Goal: Task Accomplishment & Management: Complete application form

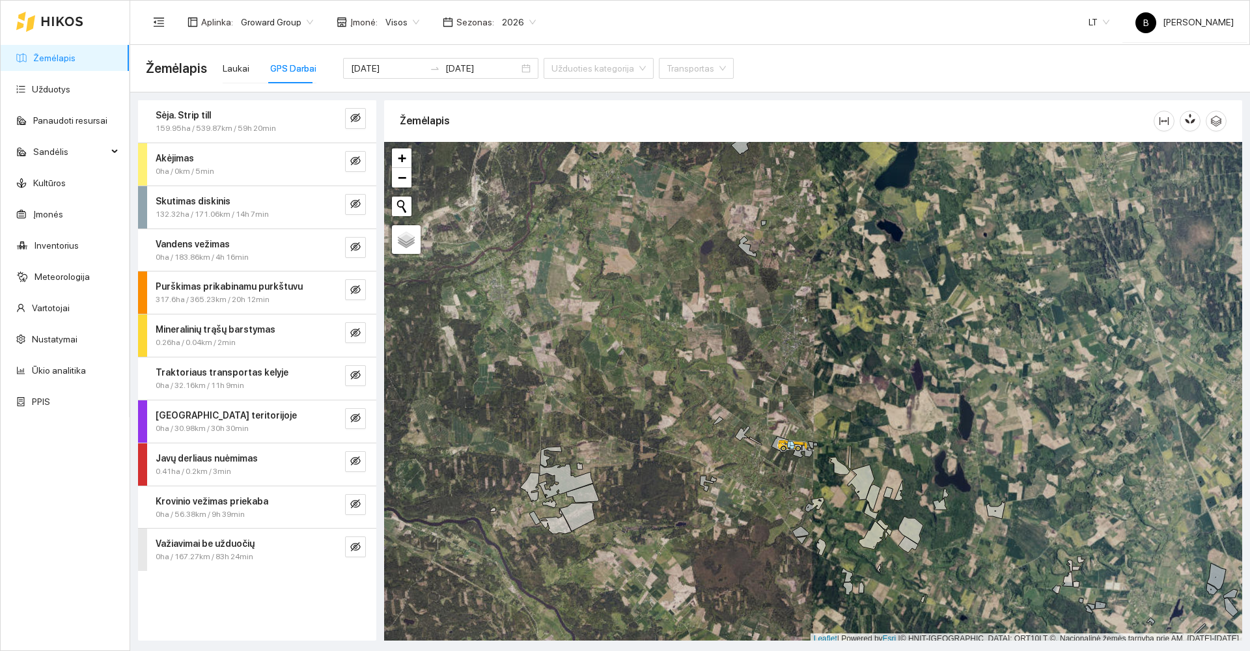
scroll to position [3, 0]
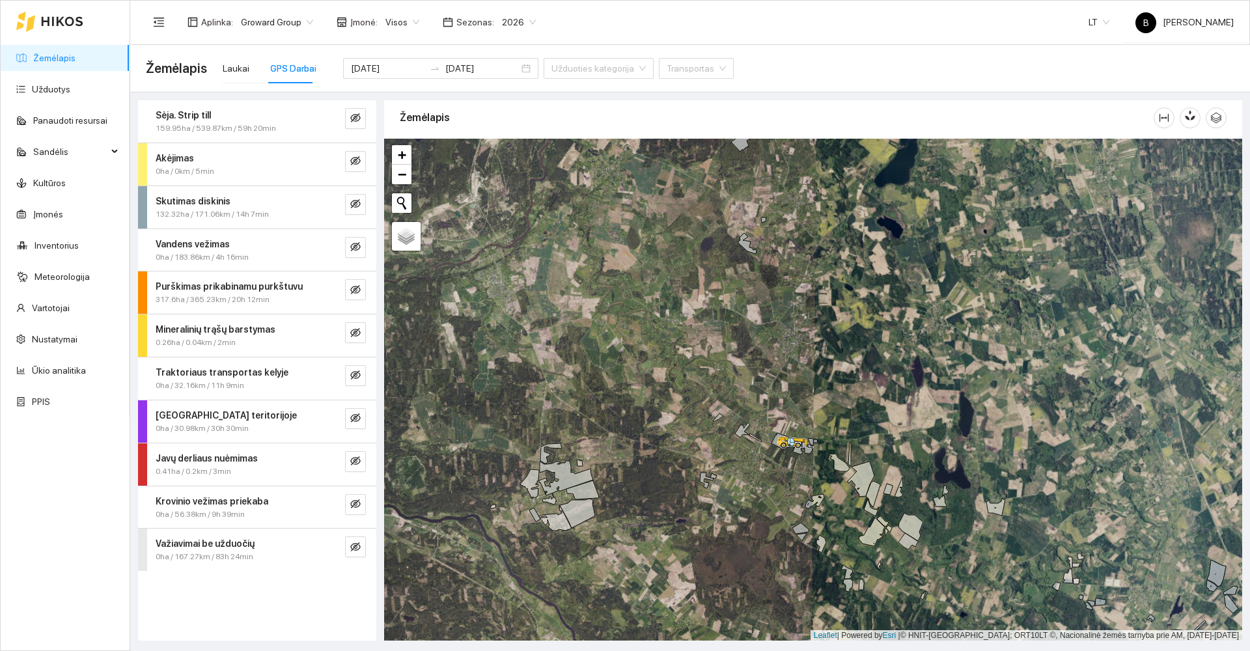
click at [59, 55] on link "Žemėlapis" at bounding box center [54, 58] width 42 height 10
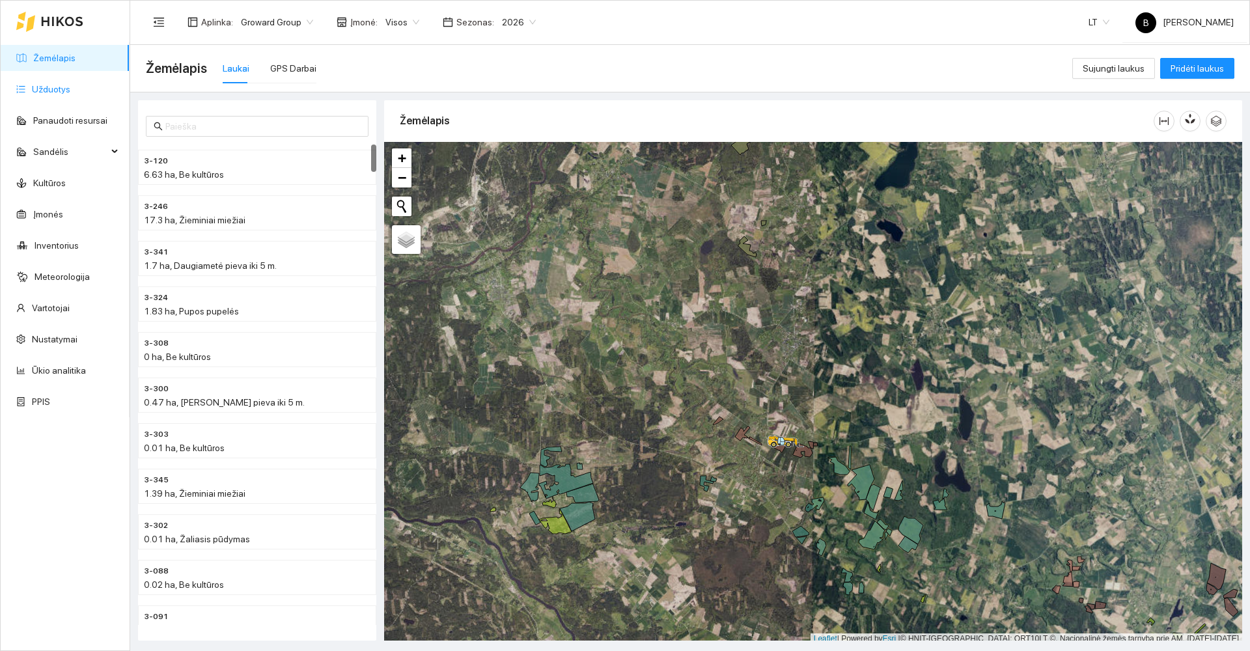
click at [50, 89] on link "Užduotys" at bounding box center [51, 89] width 38 height 10
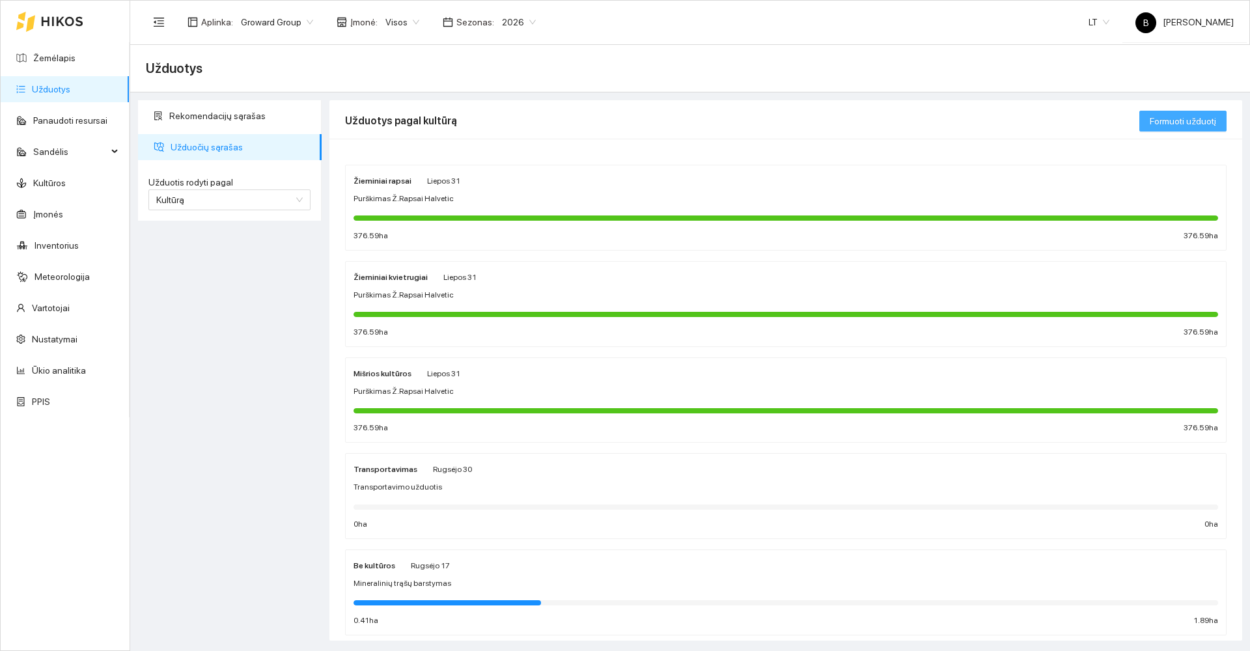
click at [1189, 122] on span "Formuoti užduotį" at bounding box center [1183, 121] width 66 height 14
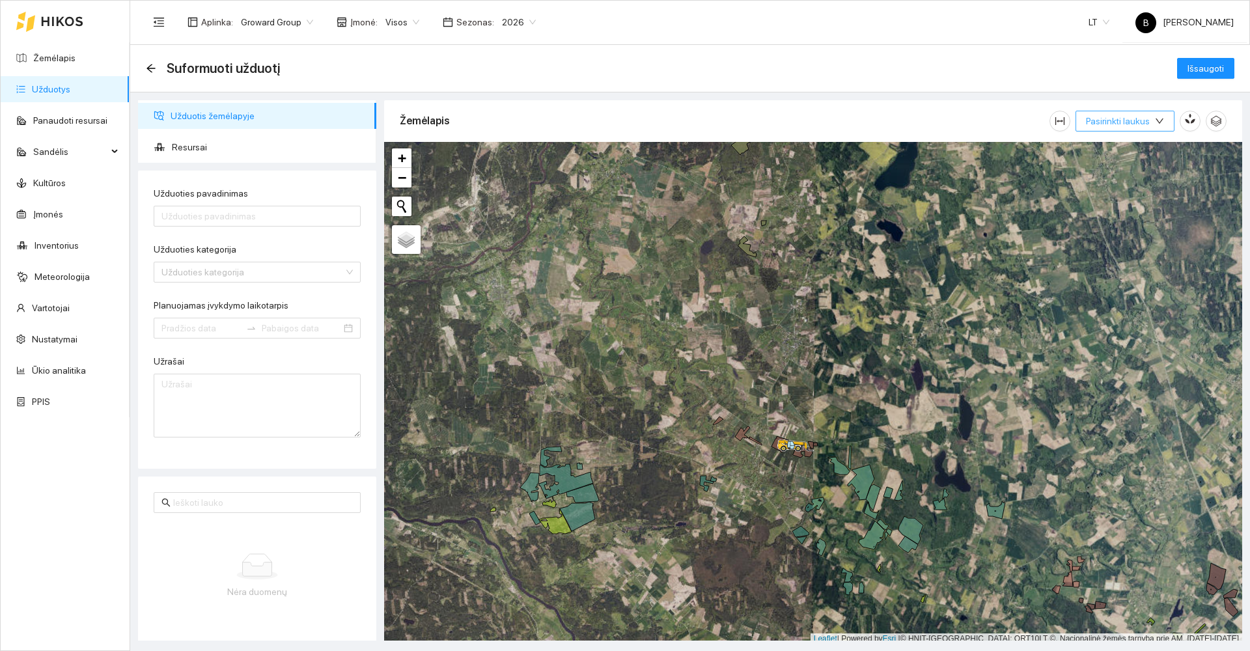
click at [1135, 127] on span "Pasirinkti laukus" at bounding box center [1118, 121] width 64 height 14
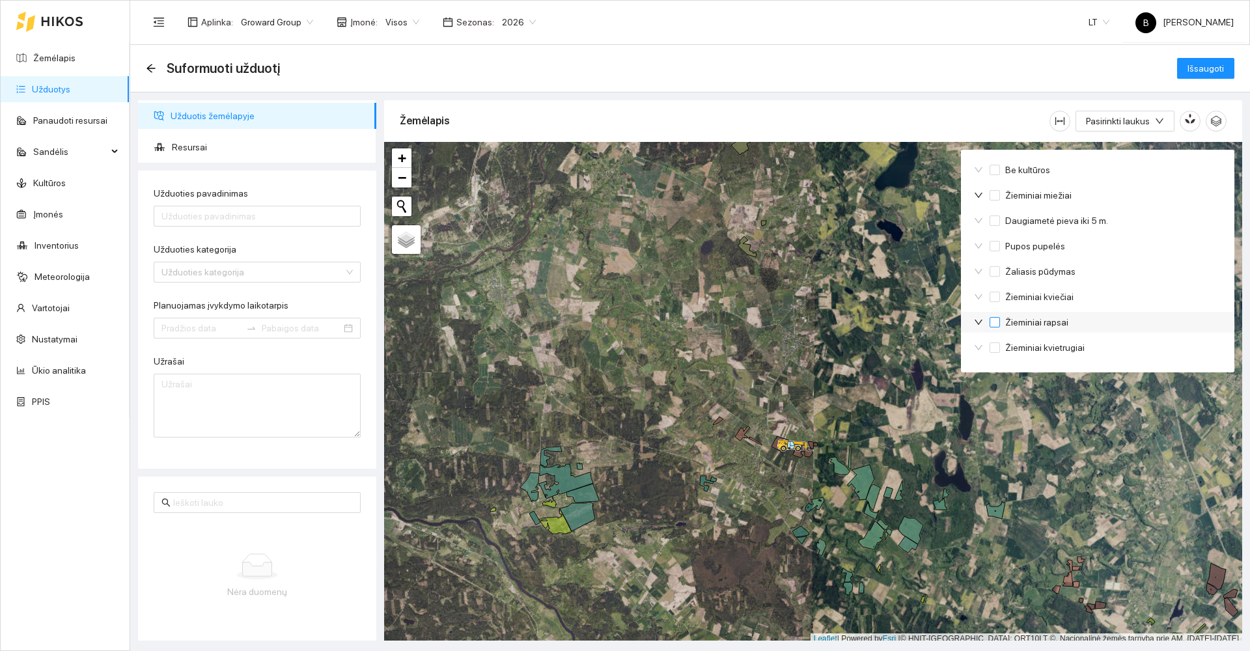
click at [1030, 326] on span "Žieminiai rapsai" at bounding box center [1037, 322] width 74 height 14
click at [1000, 326] on input "Žieminiai rapsai" at bounding box center [995, 322] width 10 height 10
checkbox input "true"
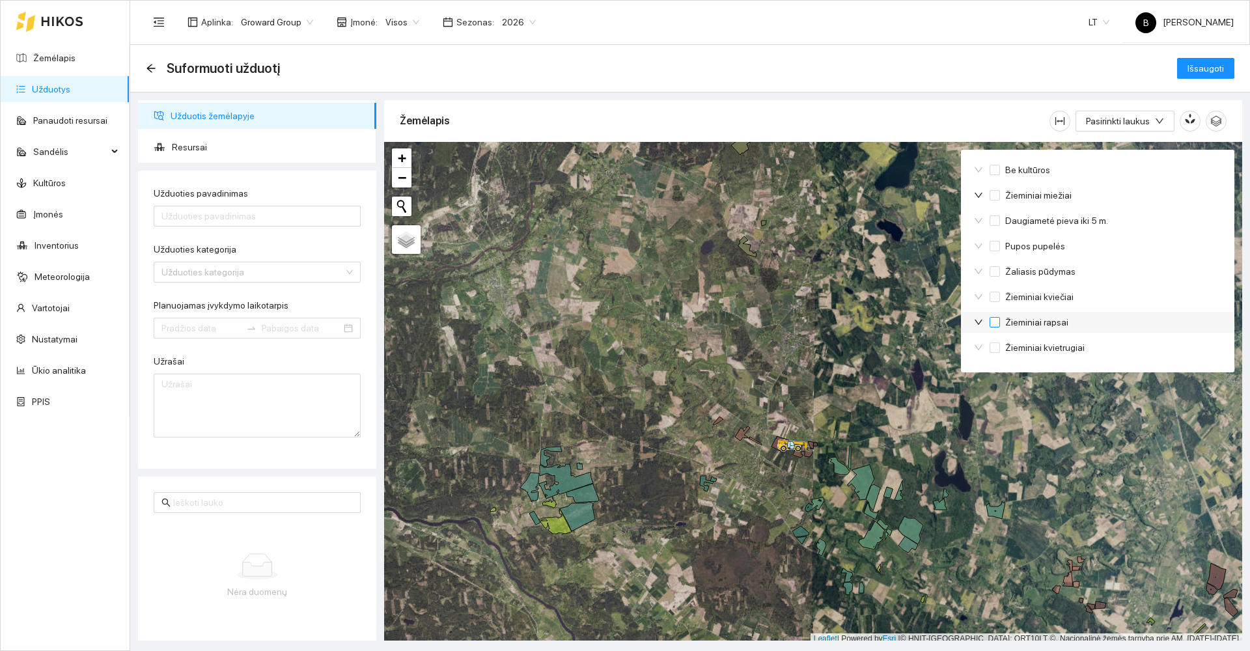
checkbox input "true"
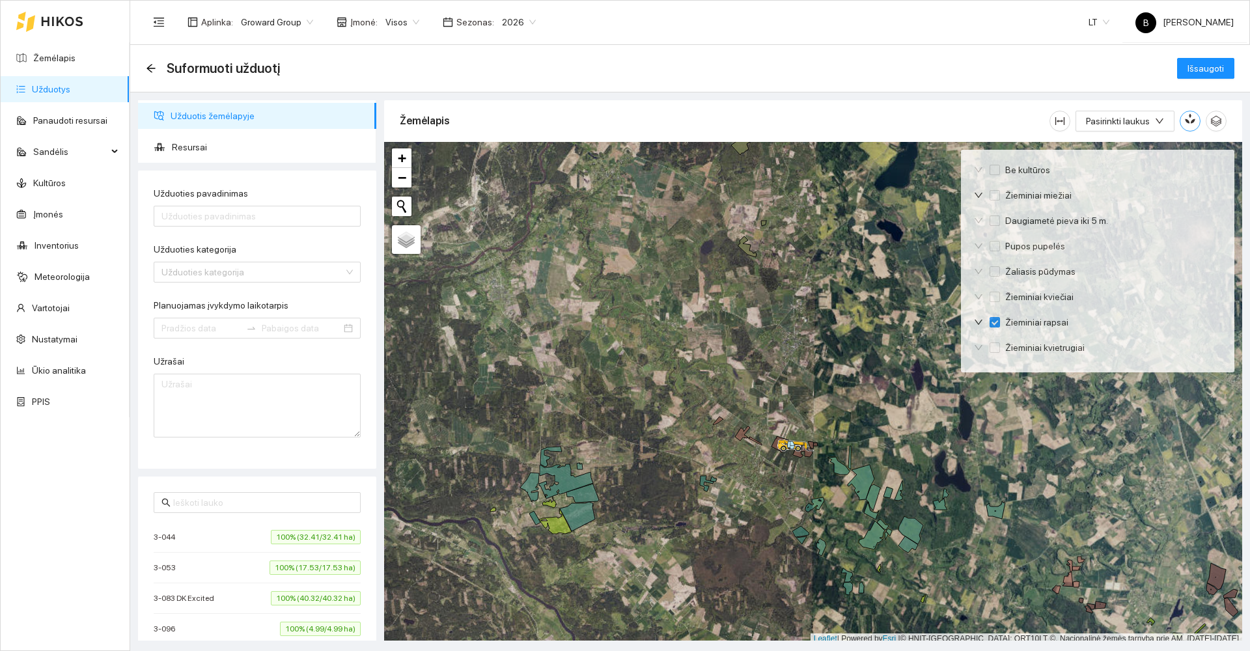
click at [1192, 122] on icon "button" at bounding box center [1192, 118] width 7 height 11
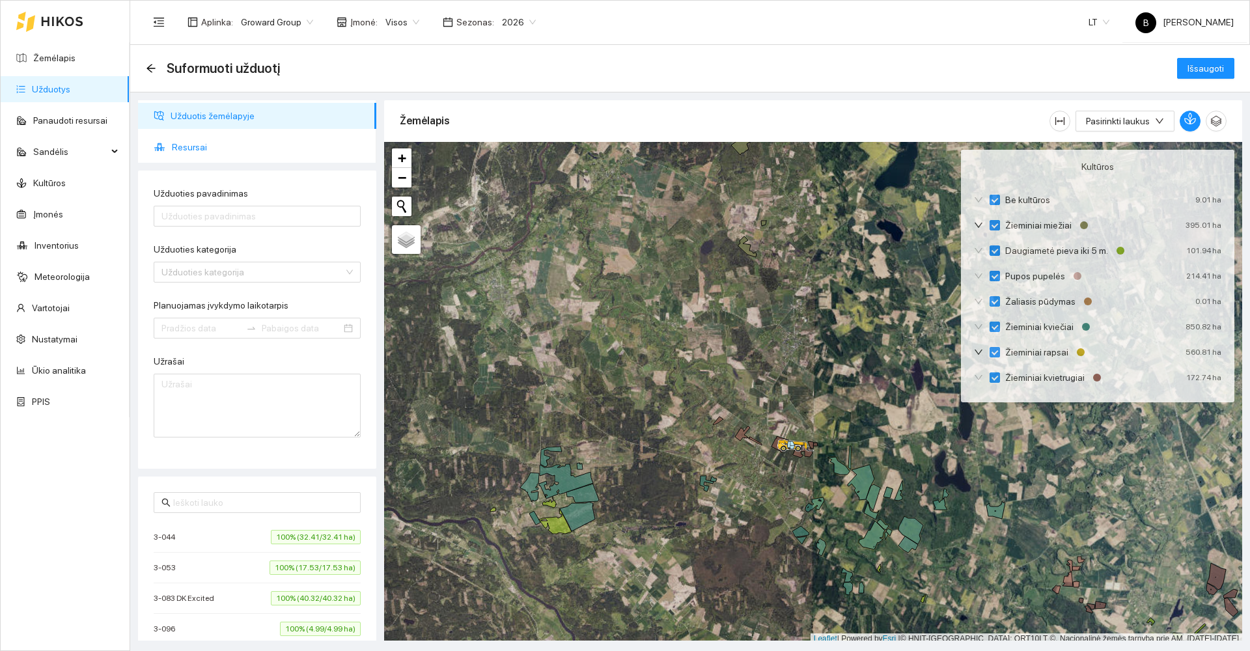
click at [176, 148] on span "Resursai" at bounding box center [269, 147] width 194 height 26
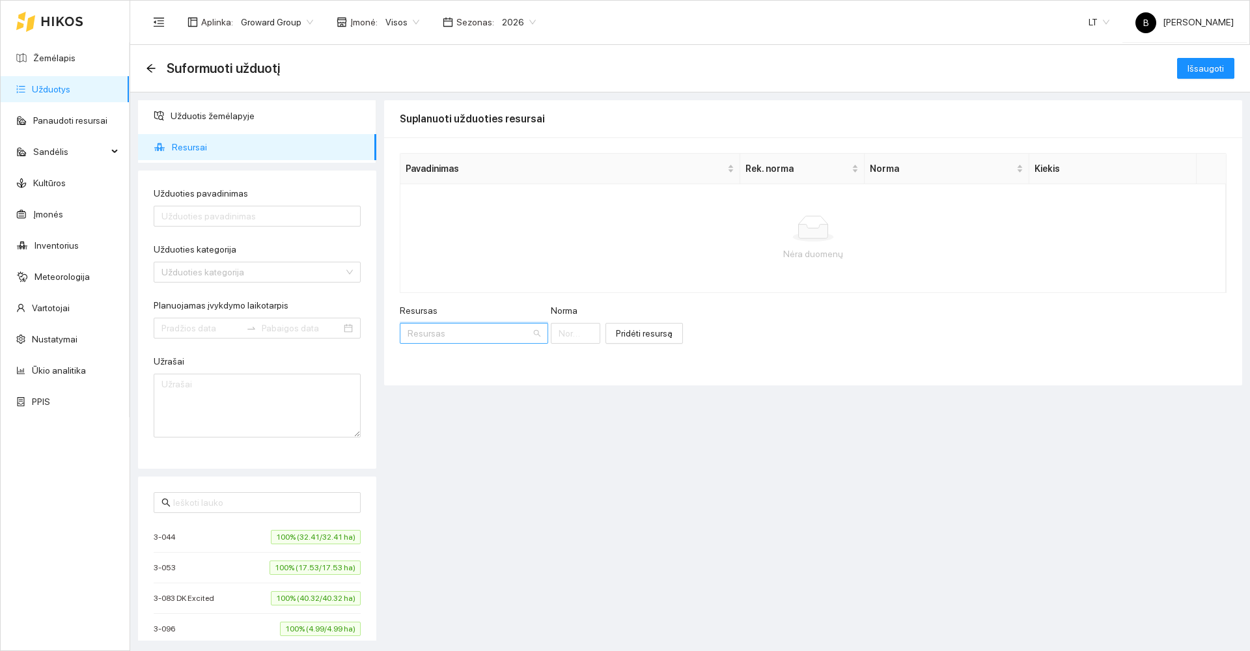
click at [460, 330] on input "Resursas" at bounding box center [470, 334] width 124 height 20
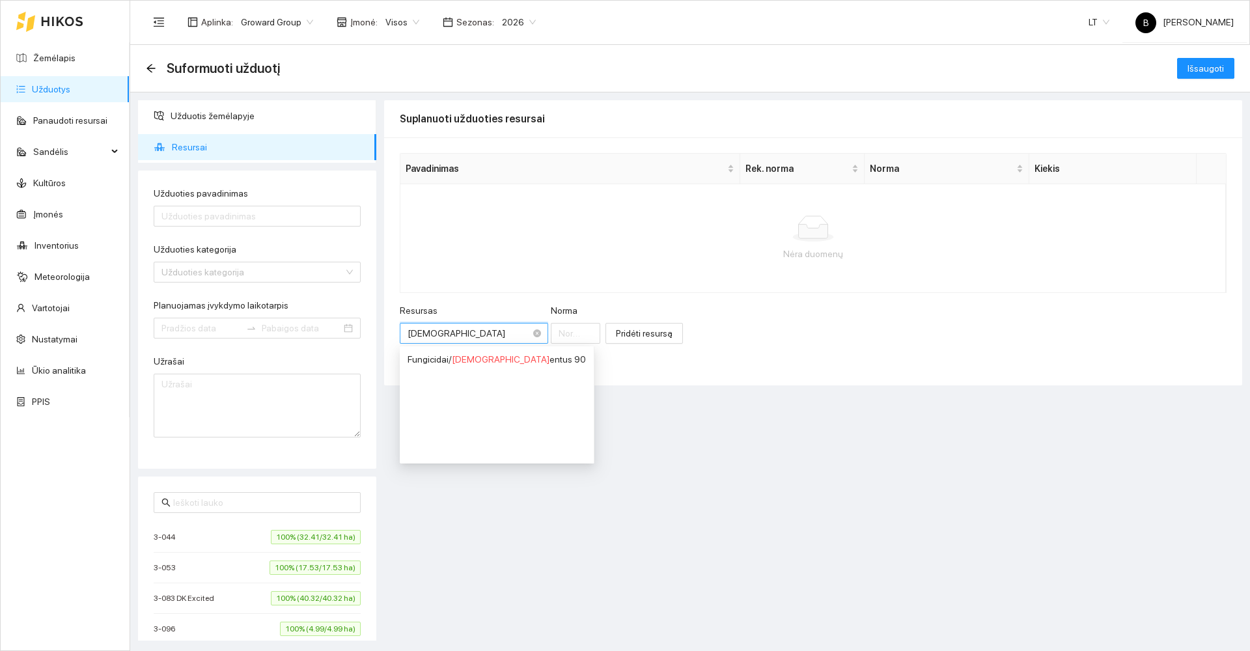
type input "Juve"
click at [475, 359] on div "Fungicidai / Juve ntus 90" at bounding box center [455, 359] width 95 height 14
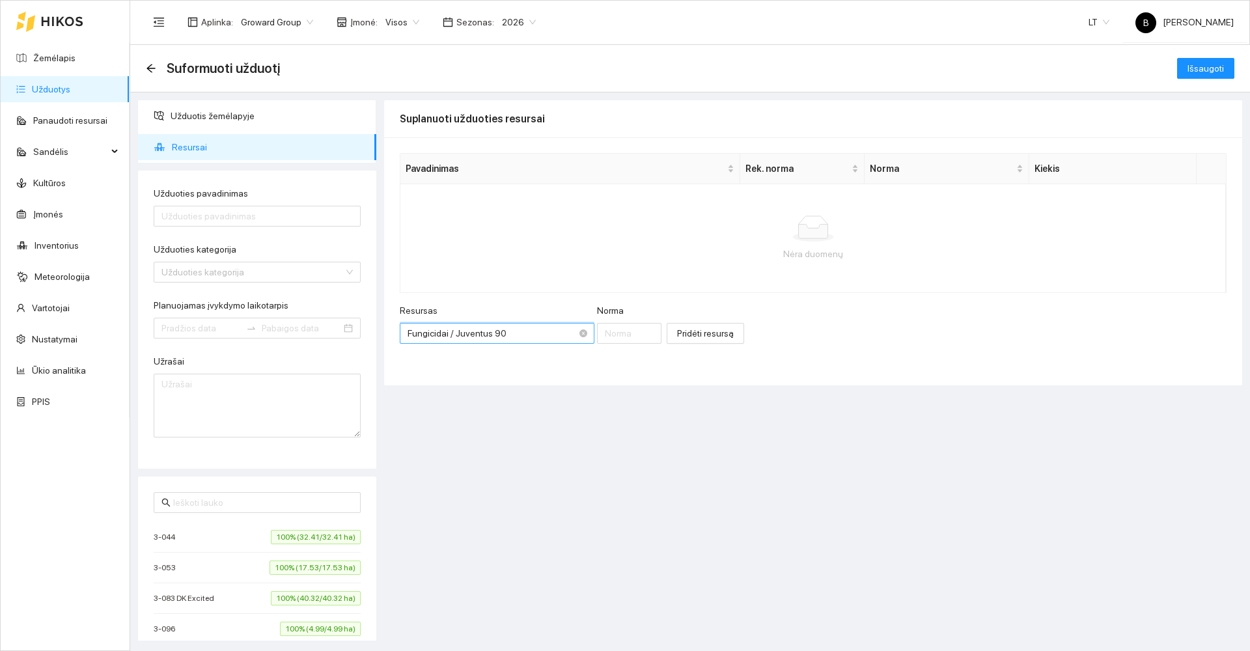
scroll to position [1699, 0]
click at [601, 336] on input "Norma" at bounding box center [629, 333] width 65 height 21
type input "0.8"
click at [681, 335] on span "Pridėti resursą" at bounding box center [705, 333] width 57 height 14
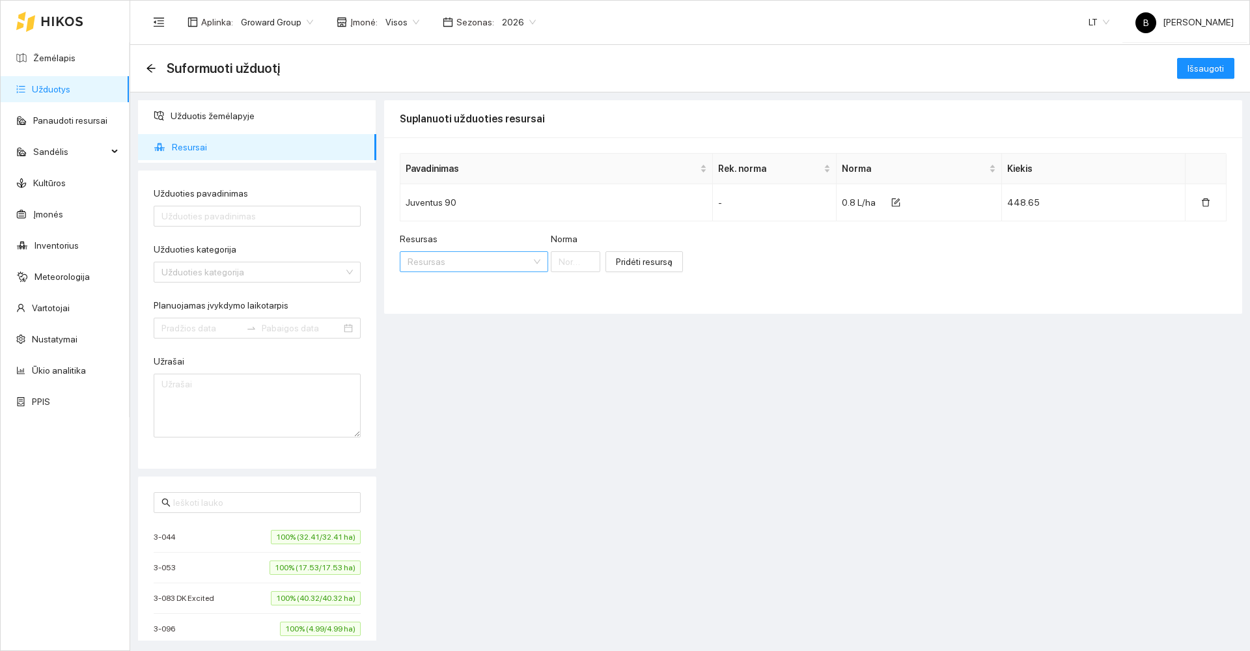
click at [476, 257] on input "Resursas" at bounding box center [470, 262] width 124 height 20
type input "dolme"
type input "delm"
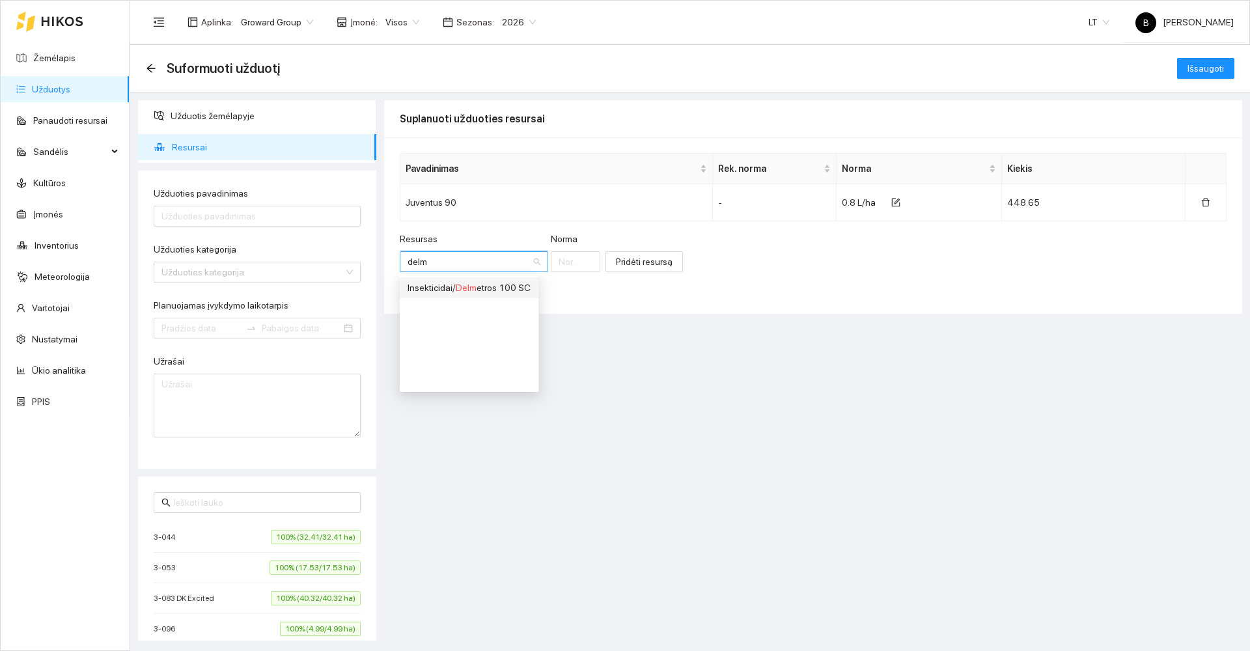
click at [487, 287] on div "Insekticidai / Delm etros 100 SC" at bounding box center [469, 288] width 123 height 14
type input "1"
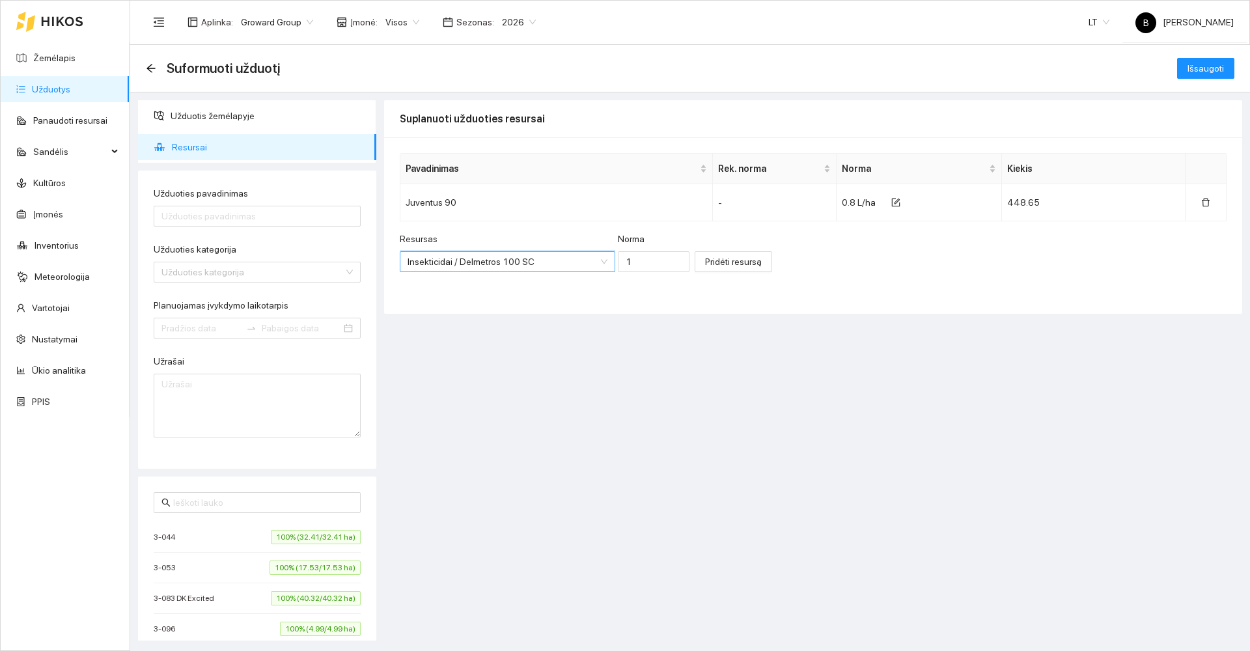
scroll to position [573, 0]
click at [630, 264] on input "1" at bounding box center [654, 261] width 72 height 21
type input "0.05"
click at [705, 264] on span "Pridėti resursą" at bounding box center [733, 262] width 57 height 14
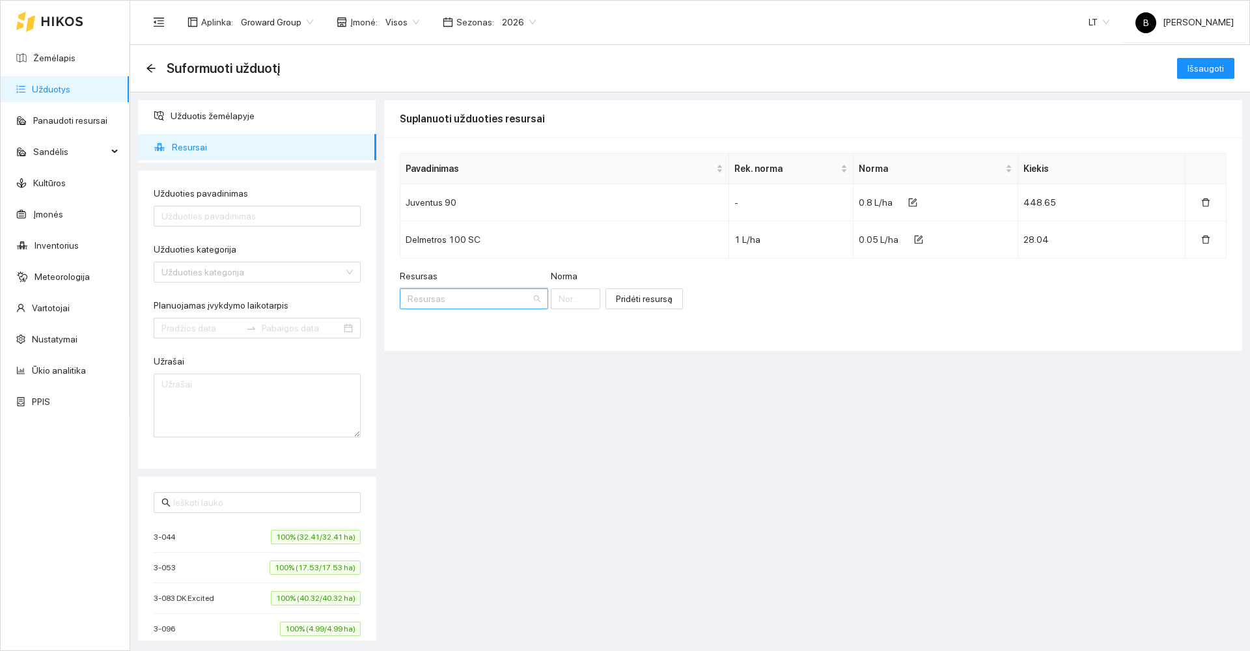
click at [468, 300] on input "Resursas" at bounding box center [470, 299] width 124 height 20
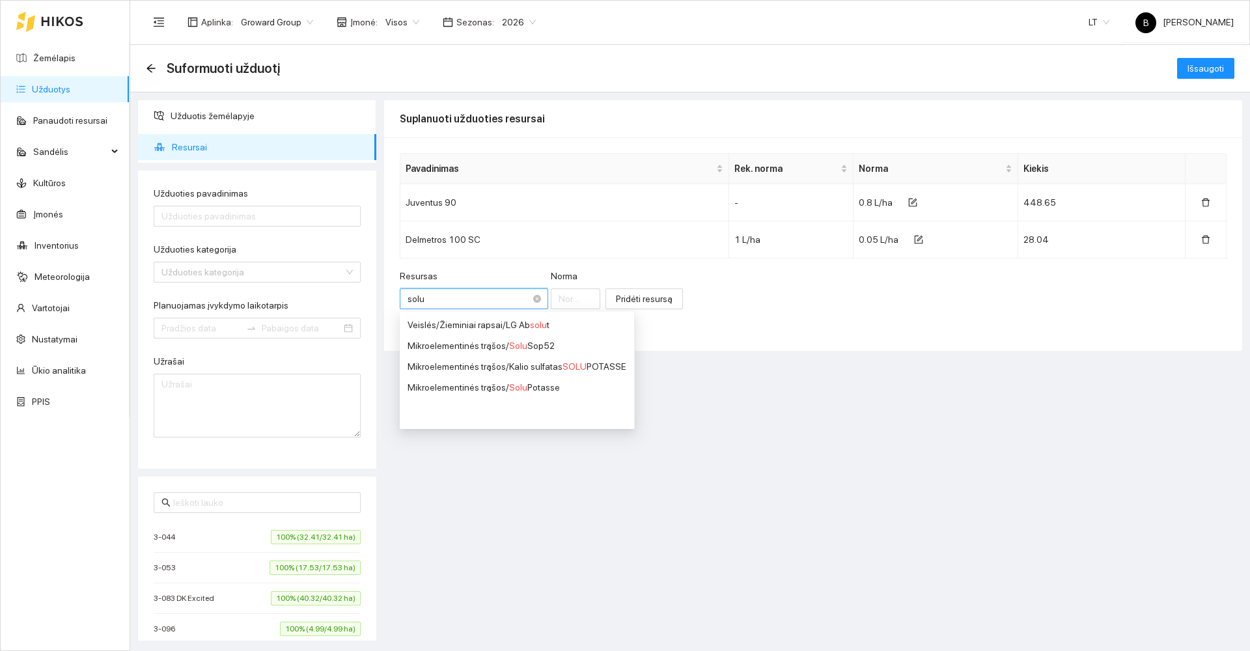
type input "solus"
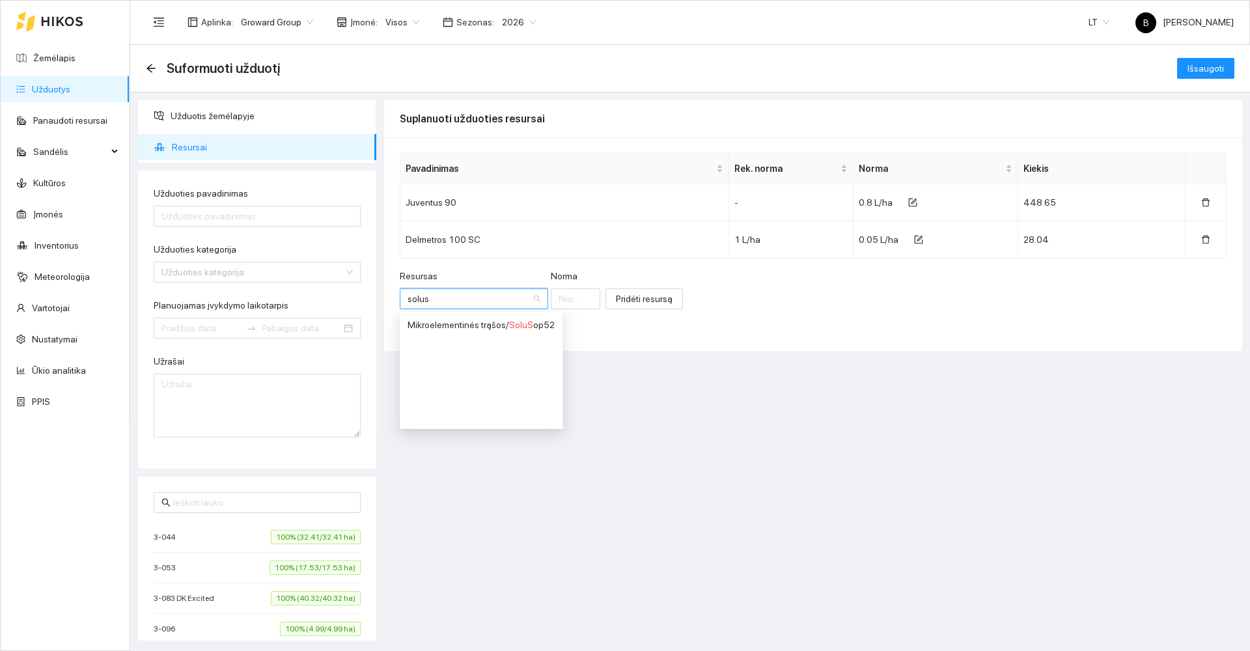
drag, startPoint x: 534, startPoint y: 326, endPoint x: 524, endPoint y: 319, distance: 12.6
click at [529, 323] on div "Mikroelementinės trąšos / SoluS op52" at bounding box center [481, 325] width 147 height 14
type input "1"
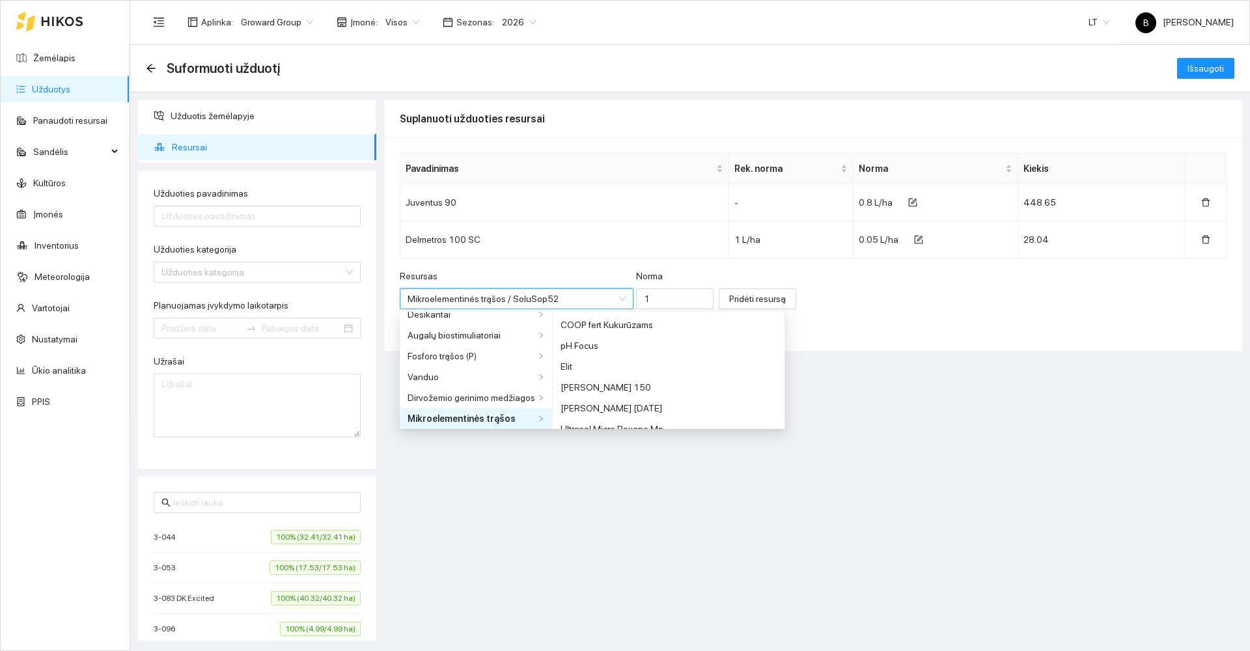
scroll to position [761, 0]
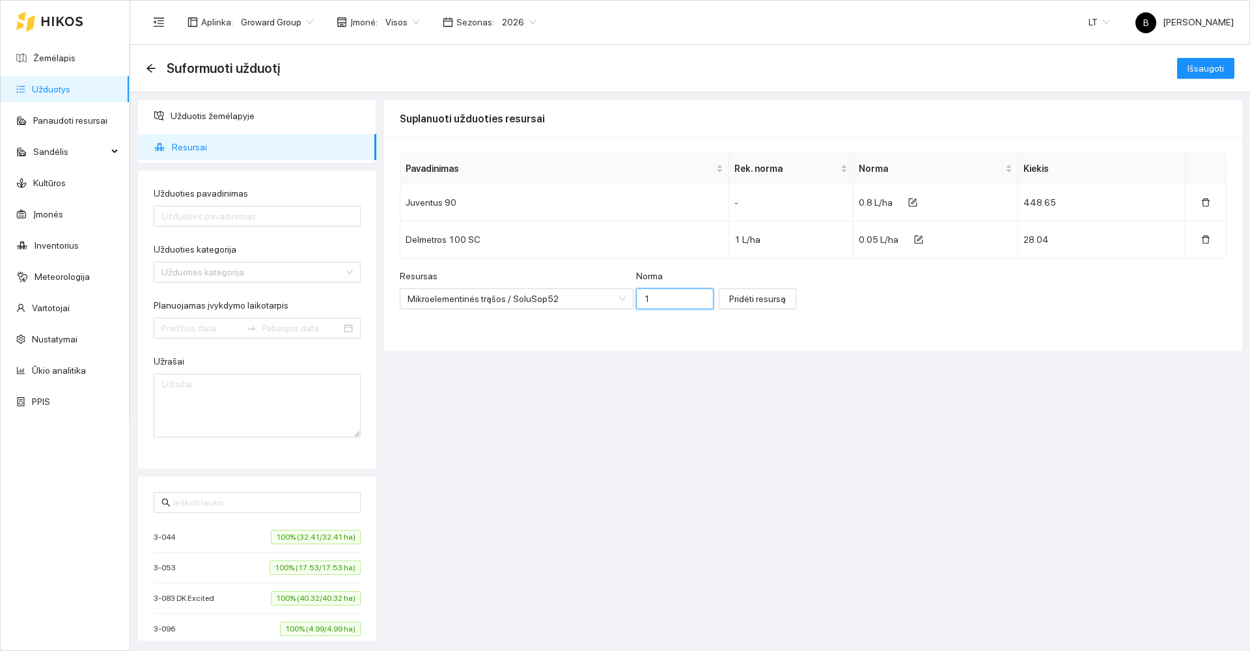
click at [636, 296] on input "1" at bounding box center [675, 299] width 78 height 21
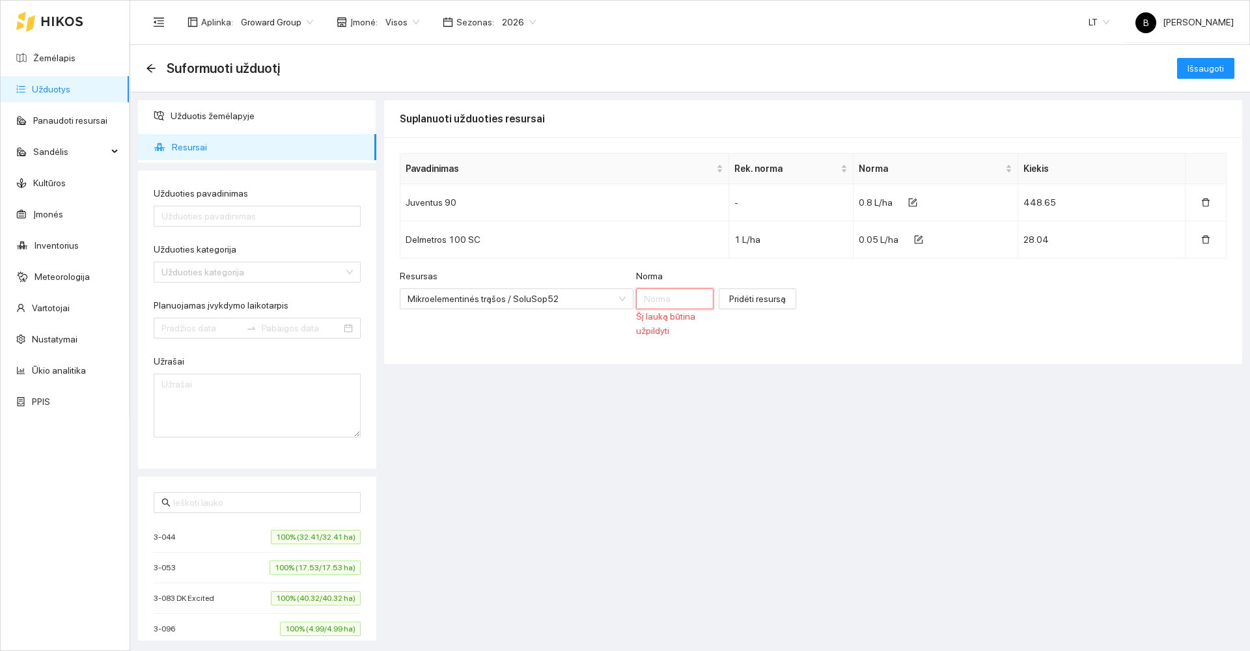
type input "0"
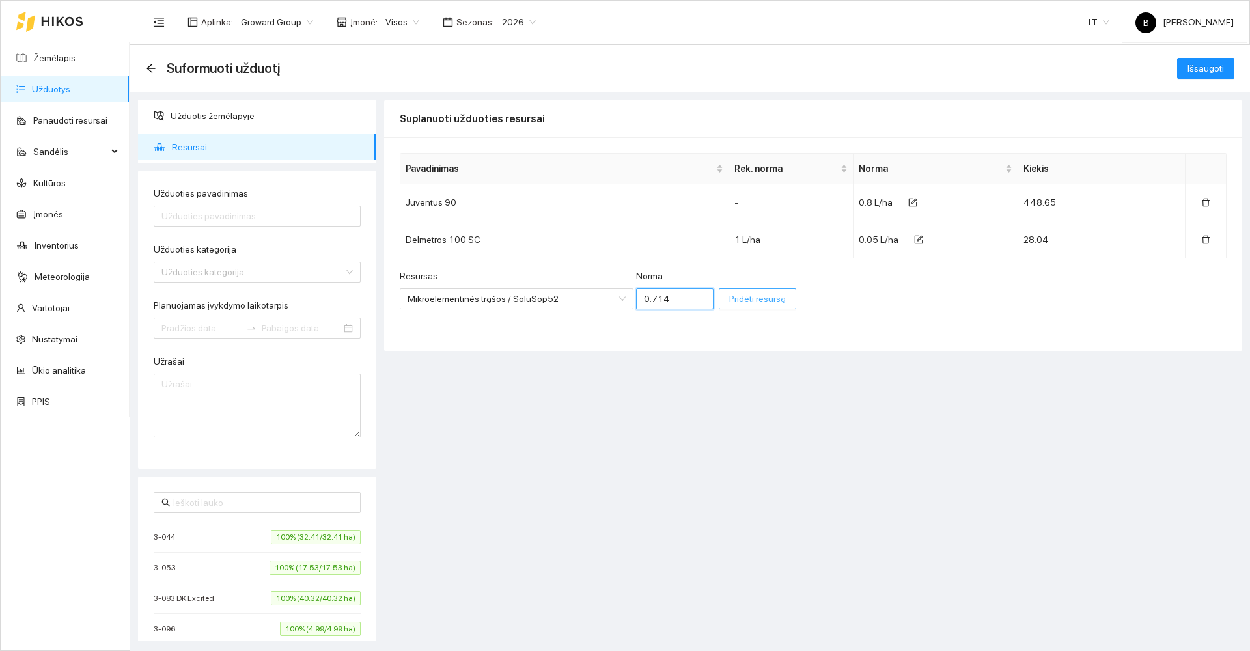
type input "0.714"
click at [729, 302] on span "Pridėti resursą" at bounding box center [757, 299] width 57 height 14
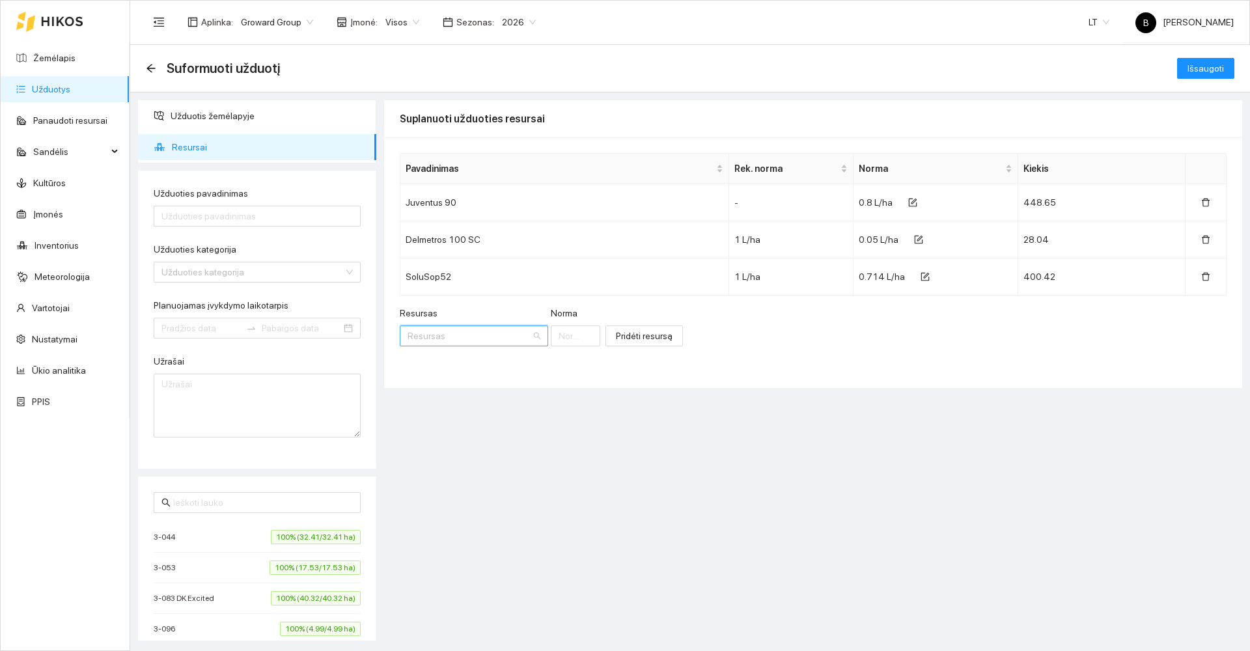
click at [455, 332] on input "Resursas" at bounding box center [470, 336] width 124 height 20
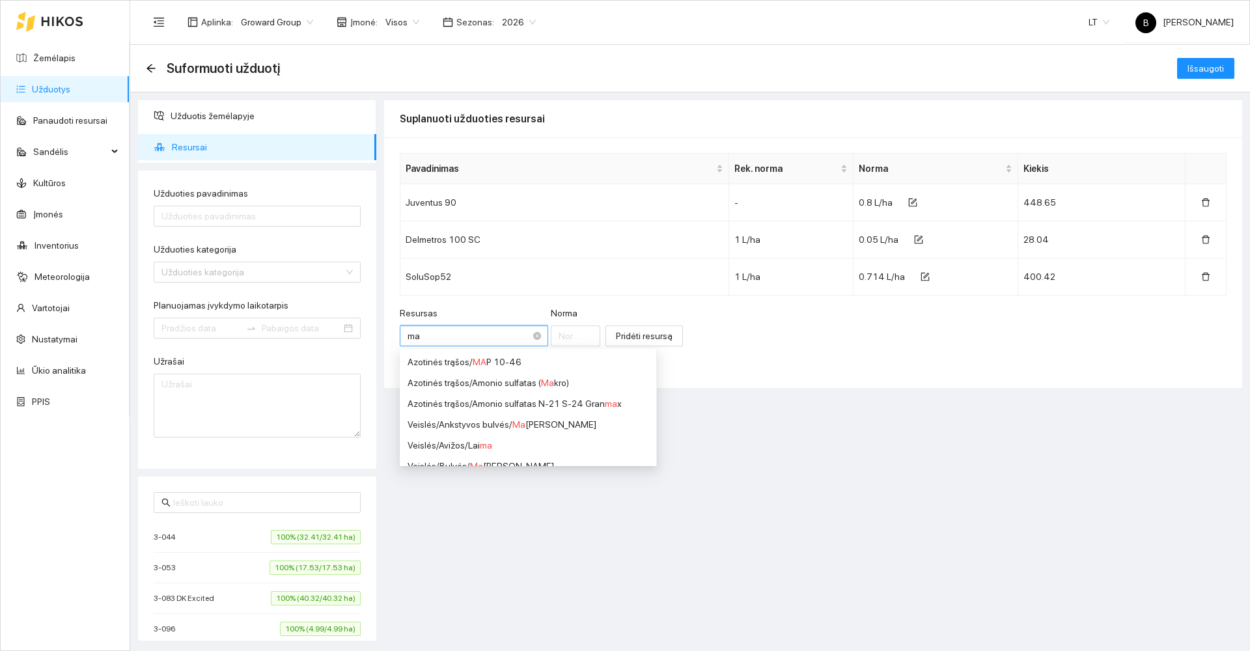
type input "map"
click at [517, 407] on div "Fosforo trąšos (P) / MAP 12-61" at bounding box center [486, 404] width 157 height 14
type input "1"
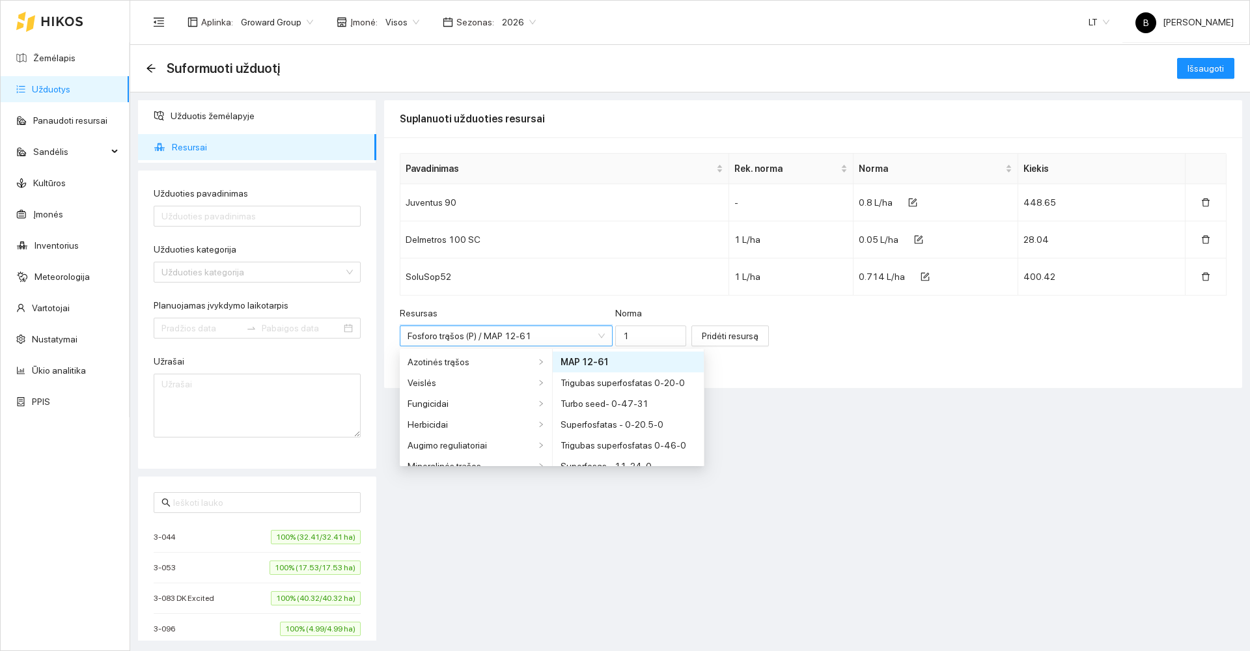
scroll to position [156, 0]
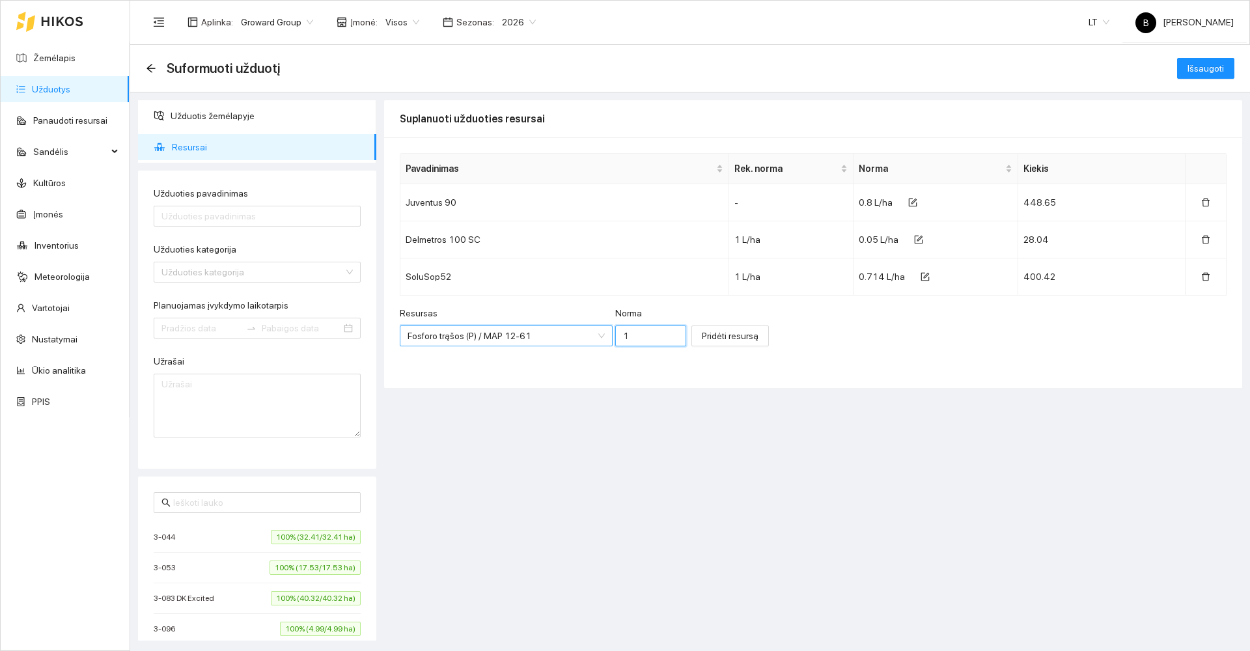
click at [618, 336] on input "1" at bounding box center [650, 336] width 71 height 21
type input "0.714"
click at [702, 337] on span "Pridėti resursą" at bounding box center [730, 336] width 57 height 14
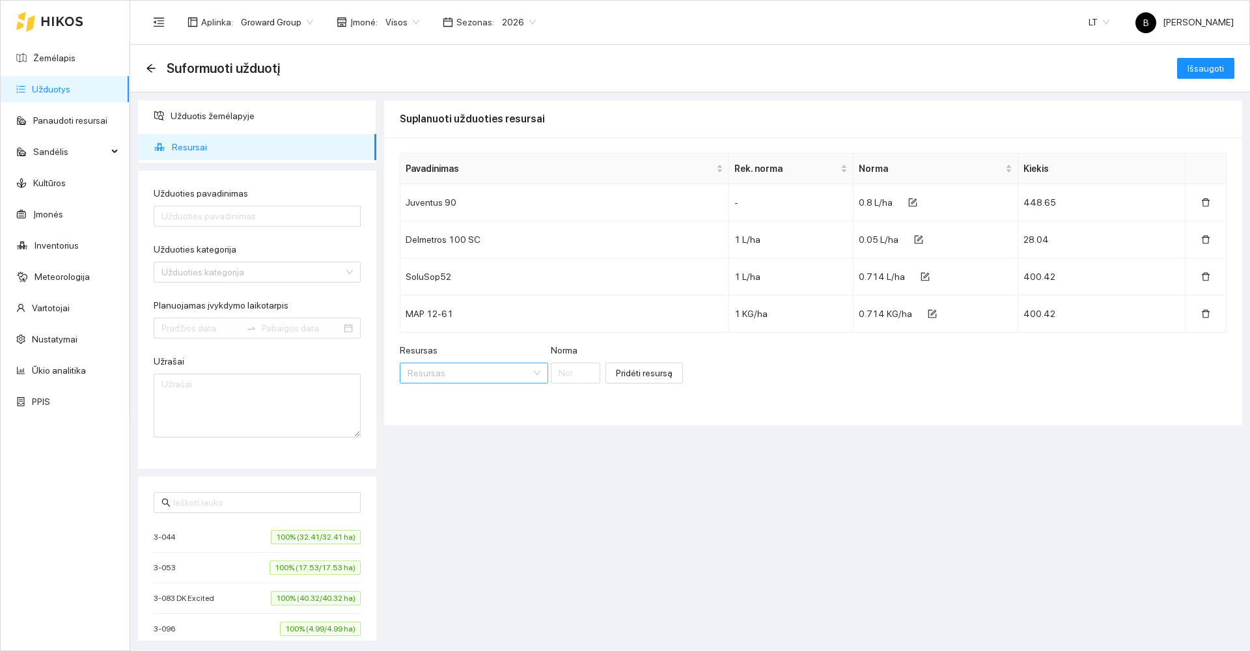
click at [455, 378] on input "Resursas" at bounding box center [470, 373] width 124 height 20
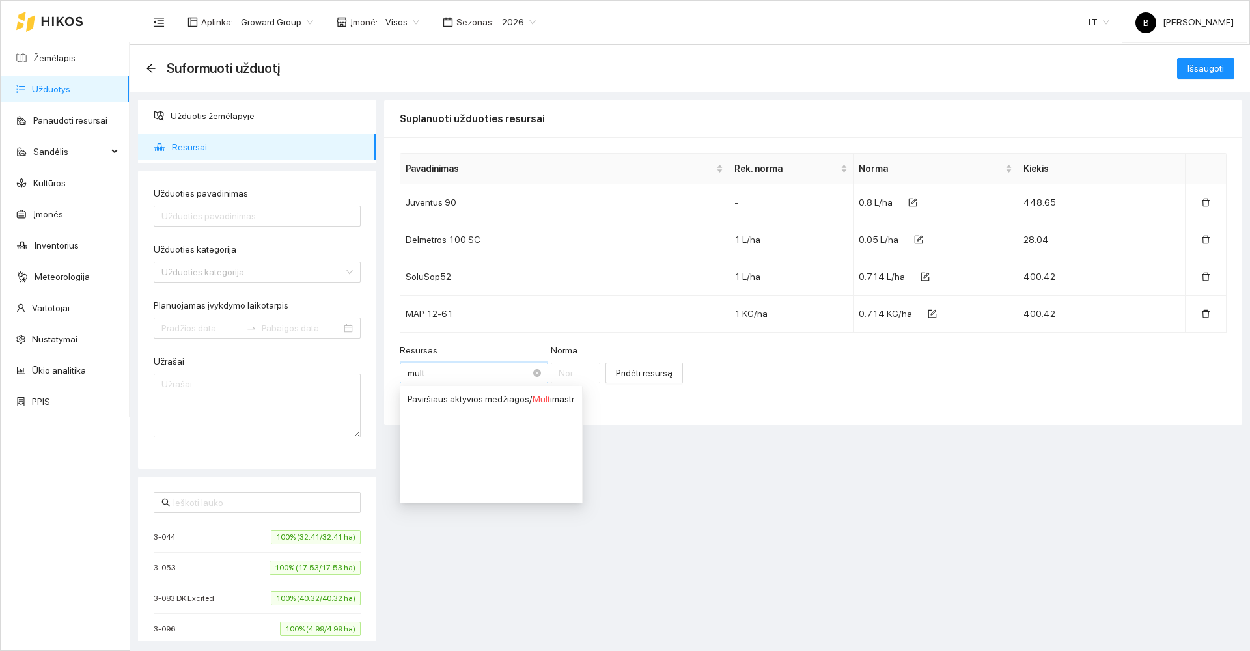
type input "multi"
click at [547, 399] on span "Multi" at bounding box center [543, 399] width 20 height 10
type input "1"
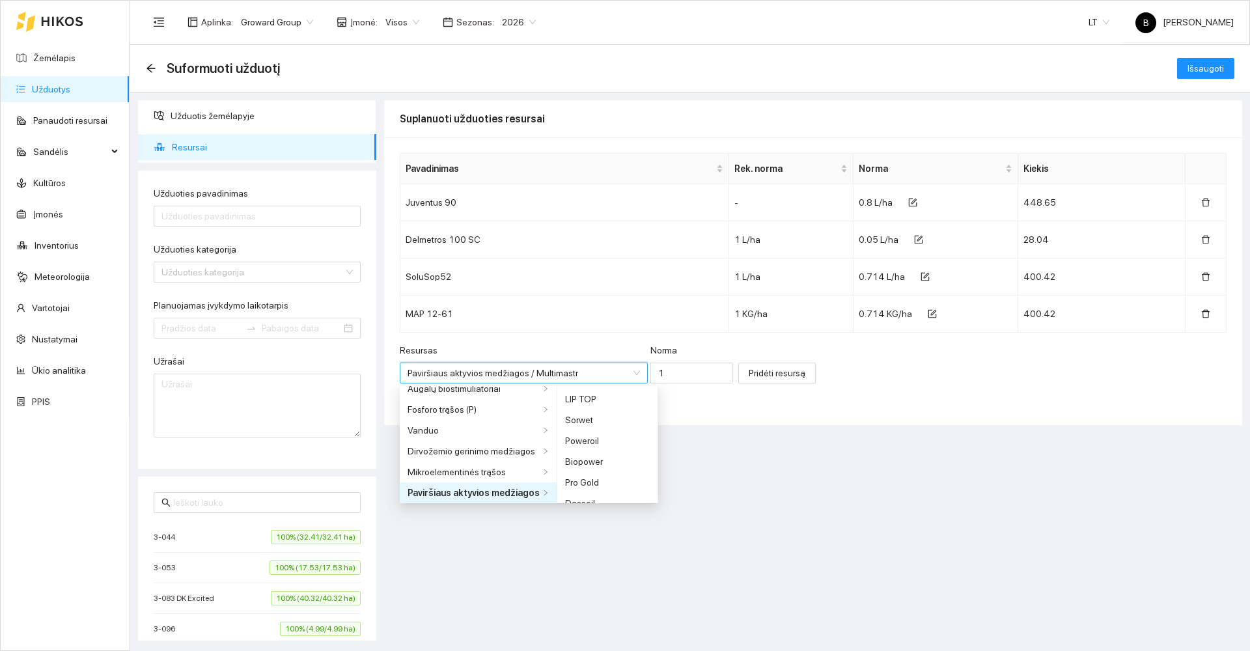
scroll to position [302, 0]
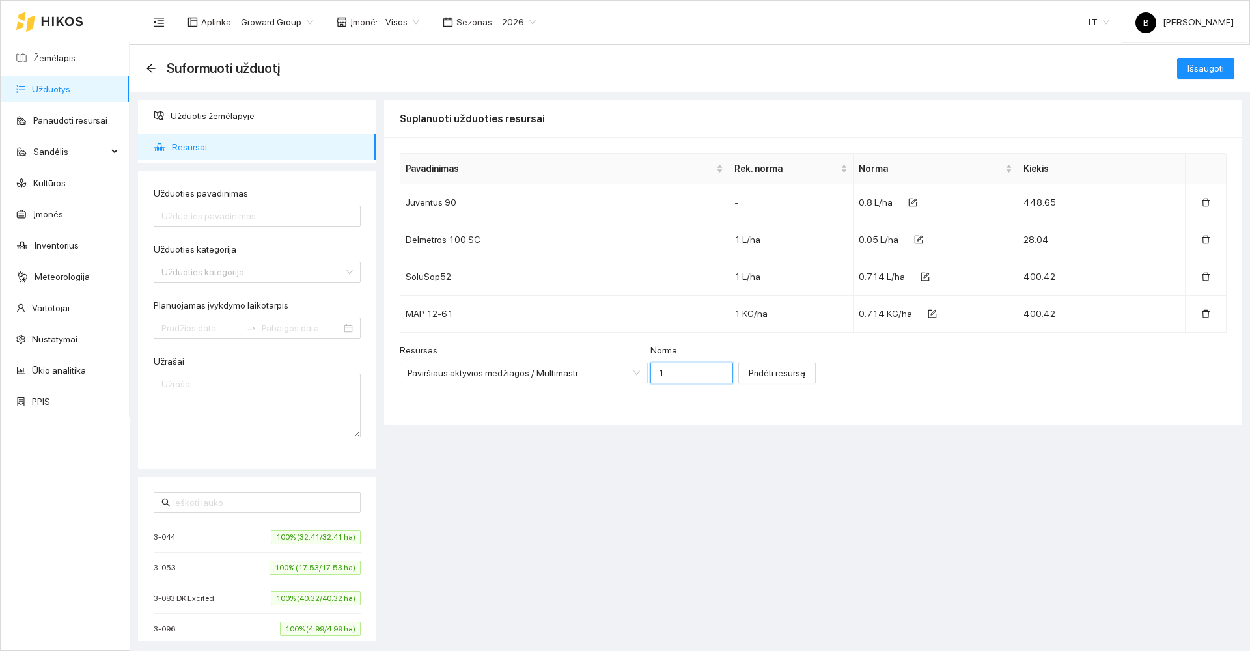
click at [657, 376] on input "1" at bounding box center [692, 373] width 83 height 21
type input "0.01"
click at [750, 376] on span "Pridėti resursą" at bounding box center [777, 373] width 57 height 14
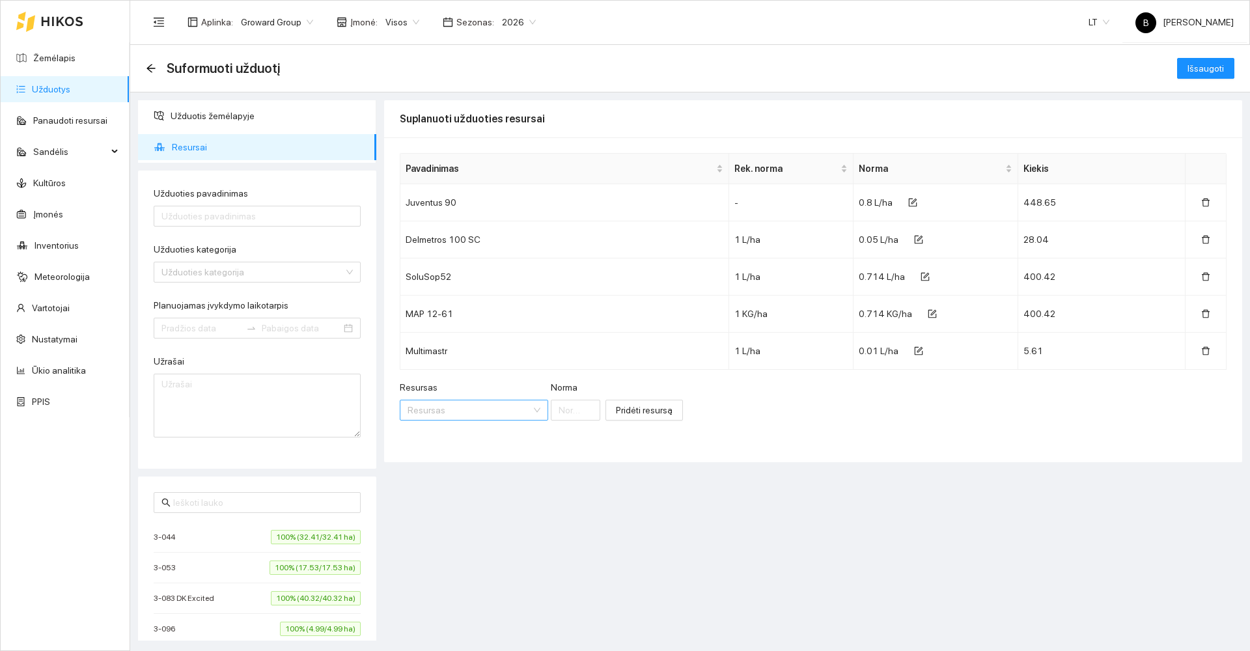
click at [466, 413] on input "Resursas" at bounding box center [470, 411] width 124 height 20
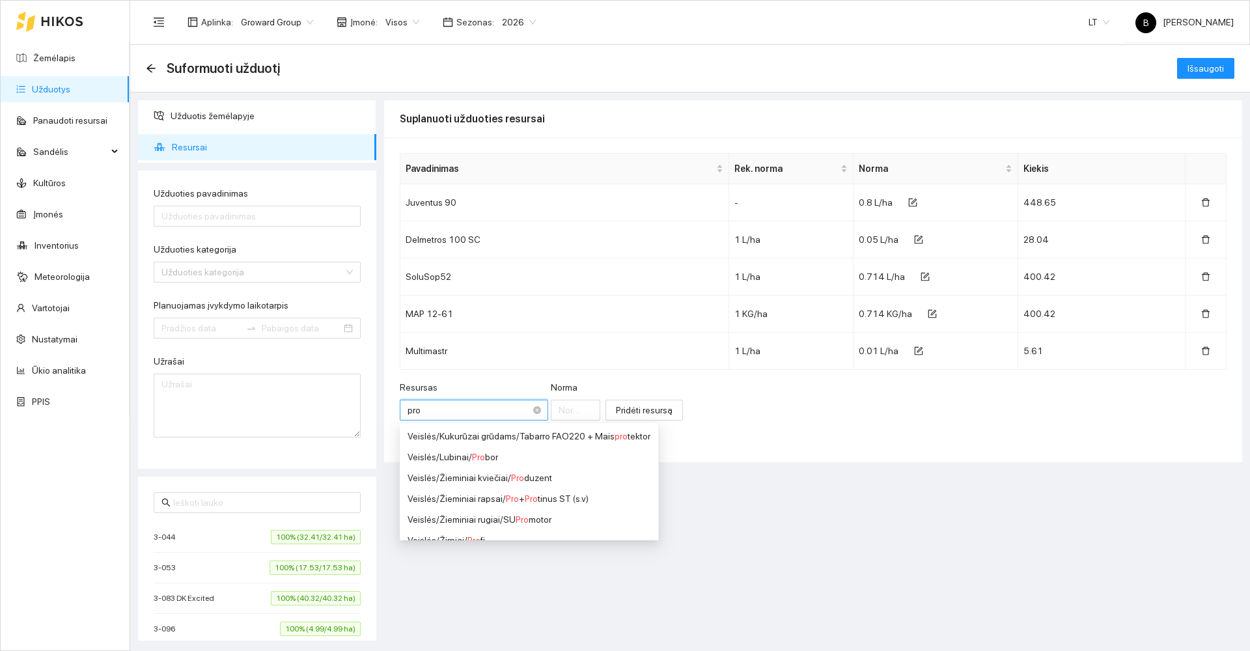
type input "proa"
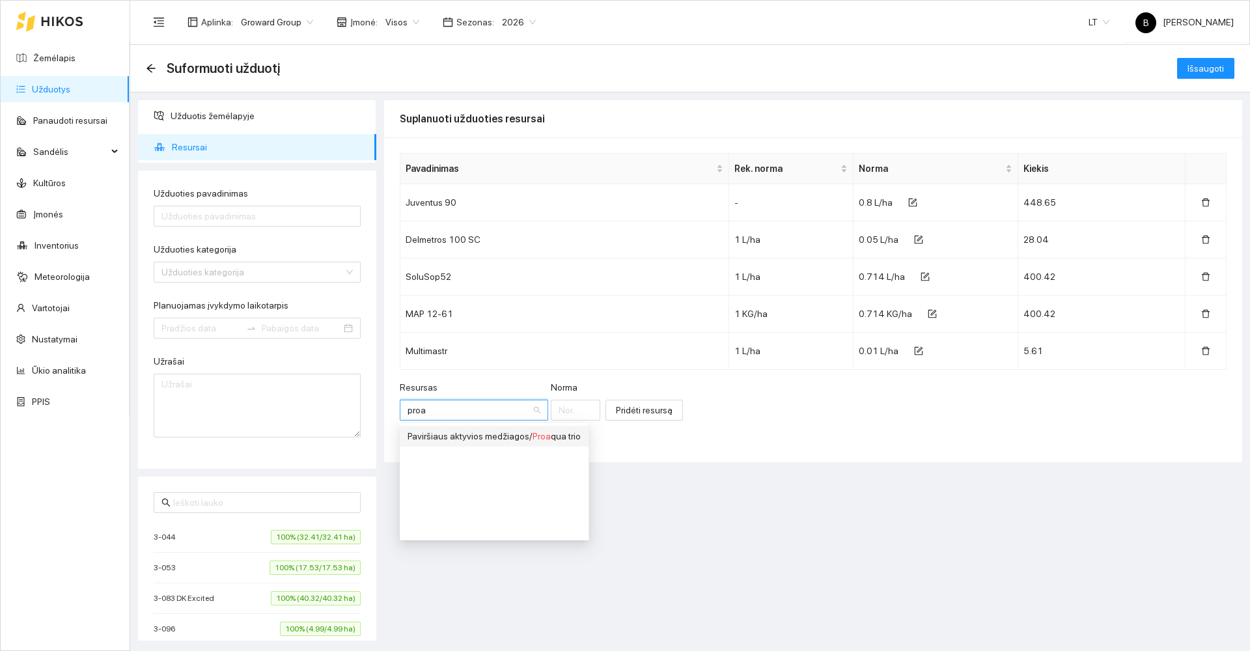
click at [551, 438] on div "Paviršiaus aktyvios medžiagos / Proa qua trio" at bounding box center [494, 436] width 173 height 14
type input "1"
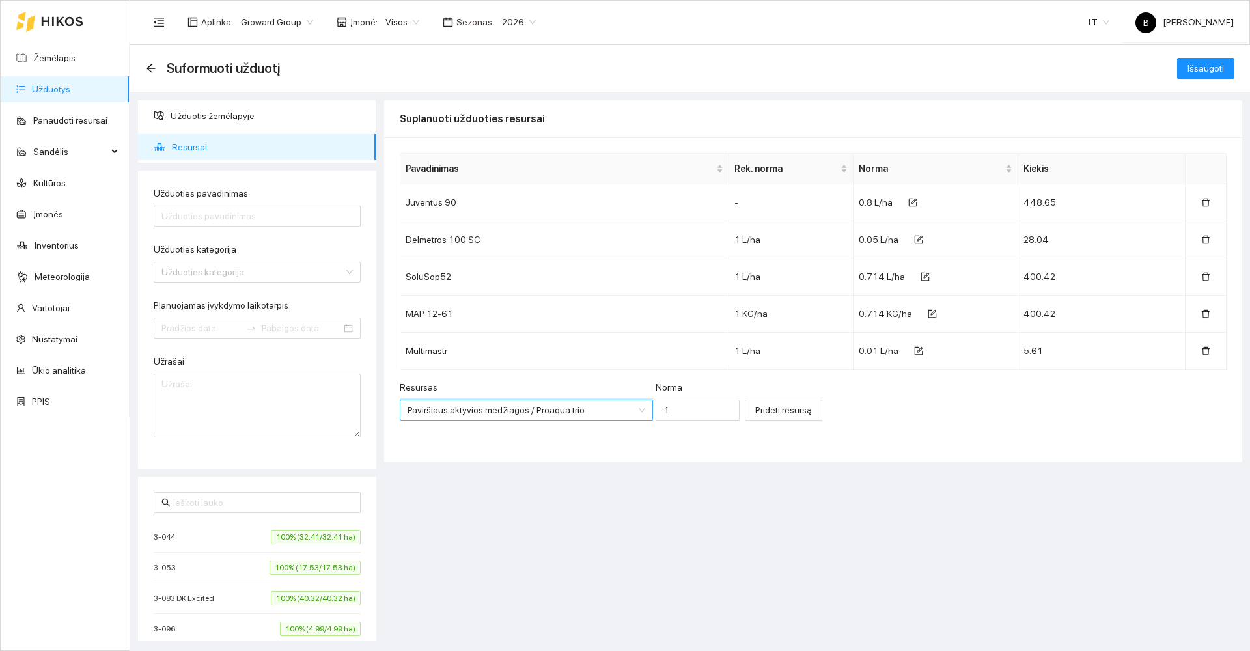
scroll to position [0, 0]
click at [656, 404] on input "1" at bounding box center [698, 410] width 85 height 21
type input "0.01"
click at [758, 410] on span "Pridėti resursą" at bounding box center [783, 410] width 57 height 14
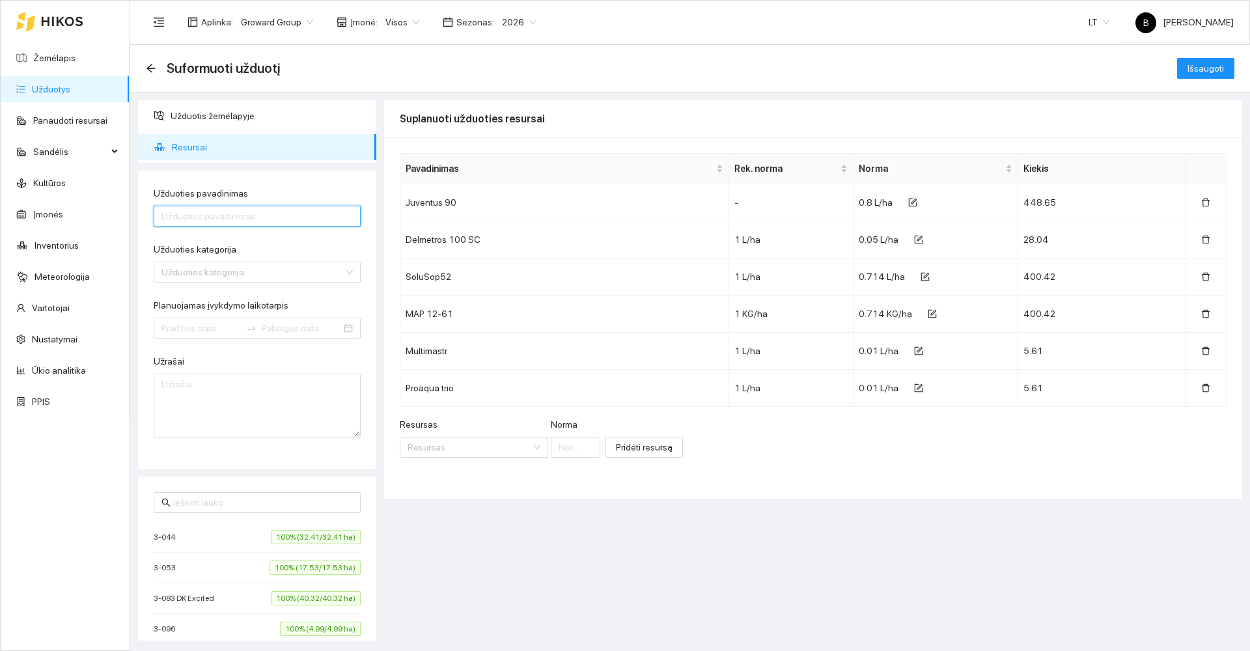
click at [205, 220] on input "Užduoties pavadinimas" at bounding box center [257, 216] width 207 height 21
type input "Purškimas Juventus Ž.Rapsai UKM"
click at [251, 272] on input "Užduoties kategorija" at bounding box center [253, 272] width 182 height 20
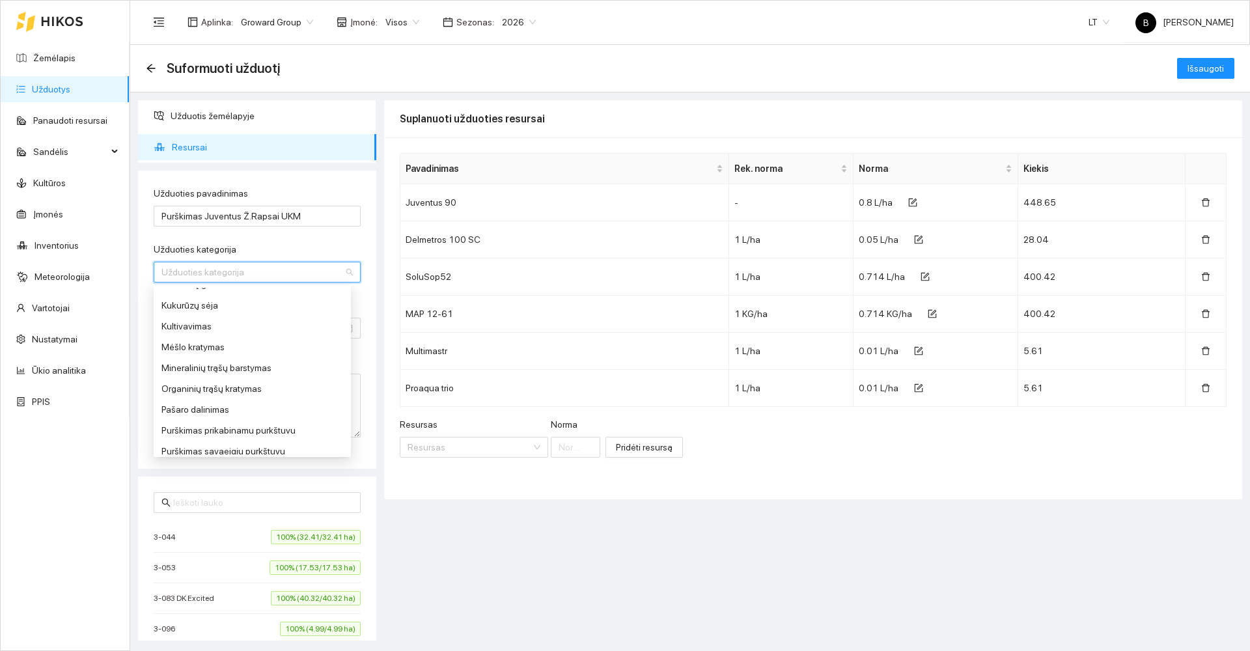
scroll to position [391, 0]
click at [213, 428] on div "Purškimas prikabinamu purkštuvu" at bounding box center [253, 428] width 182 height 14
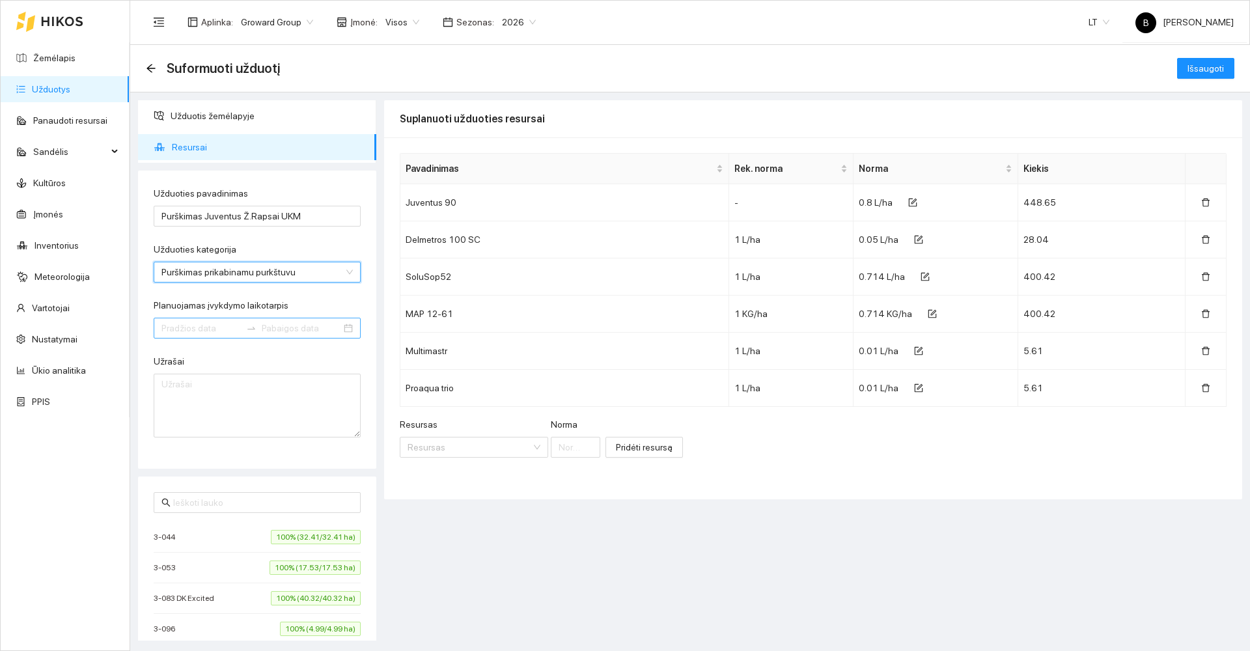
click at [188, 326] on input "Planuojamas įvykdymo laikotarpis" at bounding box center [201, 328] width 79 height 14
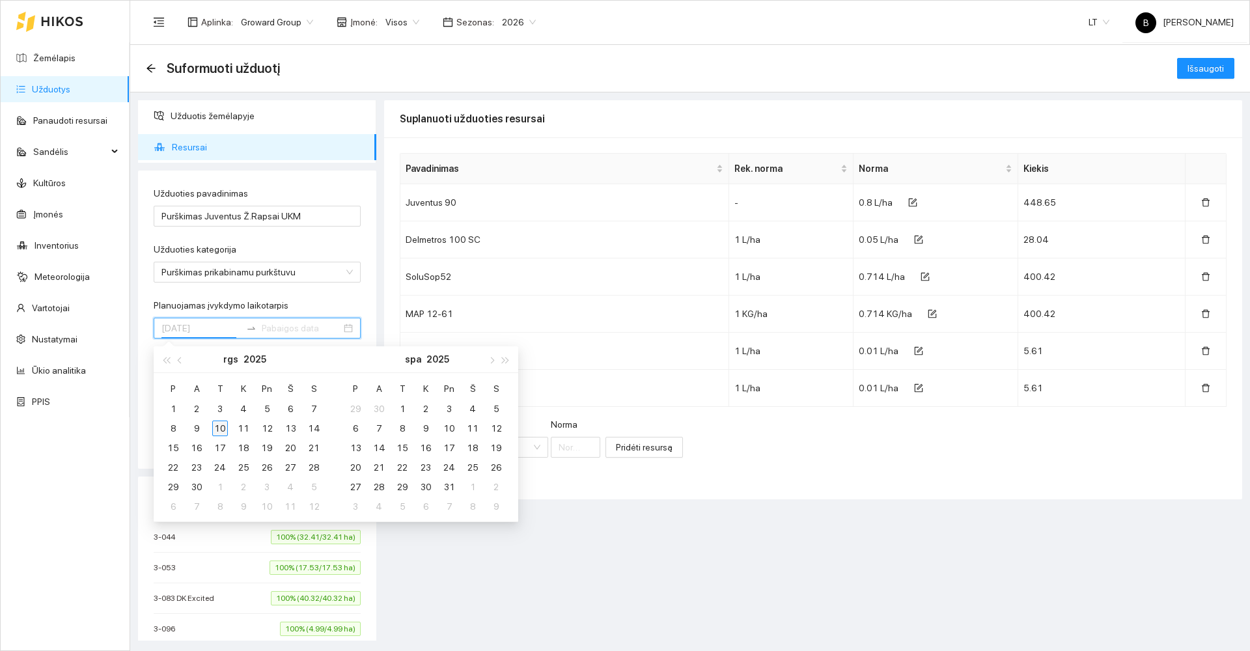
type input "[DATE]"
click at [219, 429] on div "10" at bounding box center [220, 429] width 16 height 16
type input "[DATE]"
click at [221, 450] on div "17" at bounding box center [220, 448] width 16 height 16
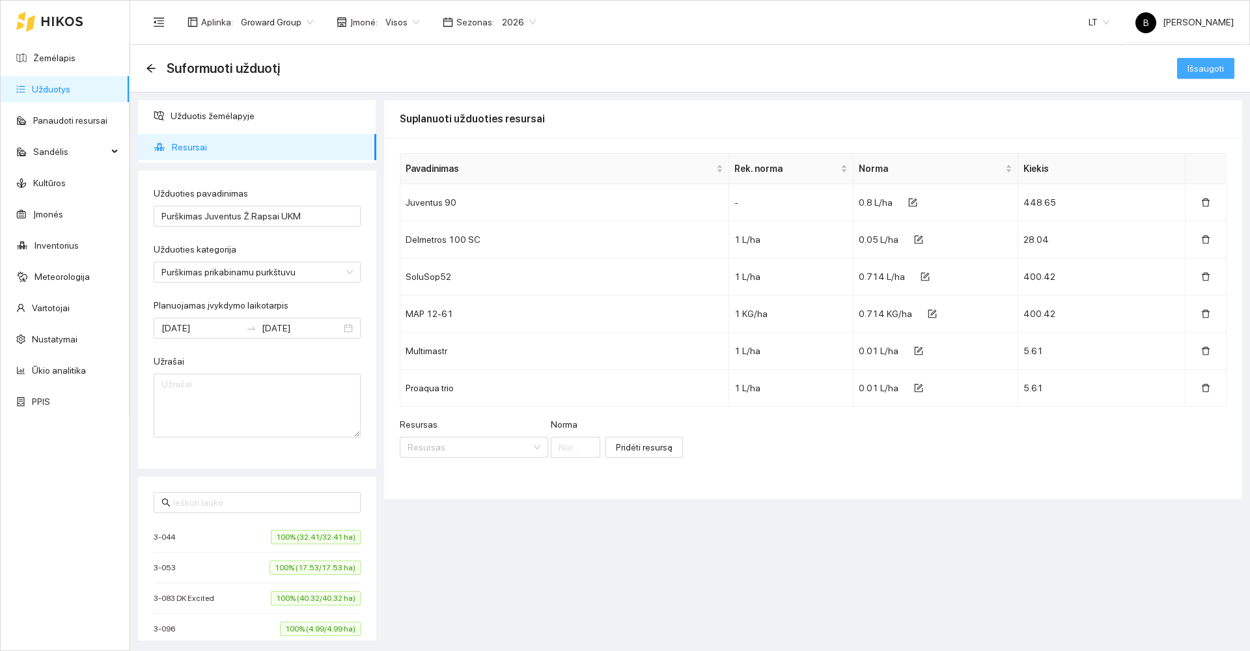
click at [1205, 64] on span "Išsaugoti" at bounding box center [1206, 68] width 36 height 14
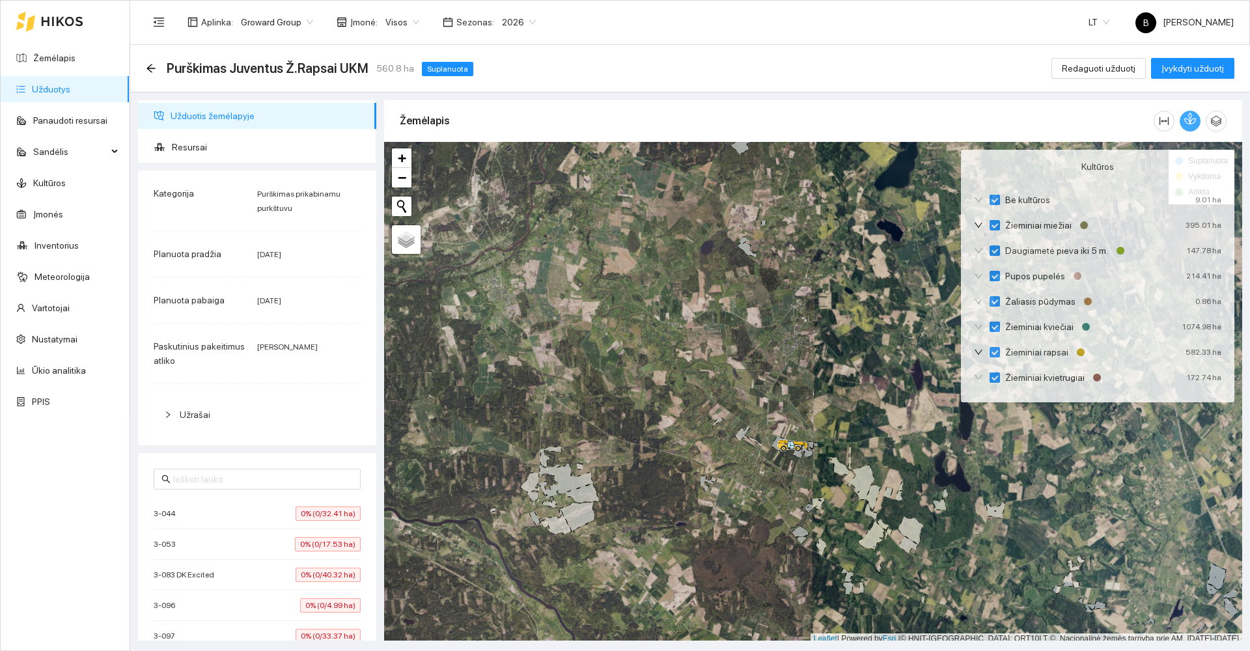
click at [1192, 124] on icon "button" at bounding box center [1191, 119] width 12 height 12
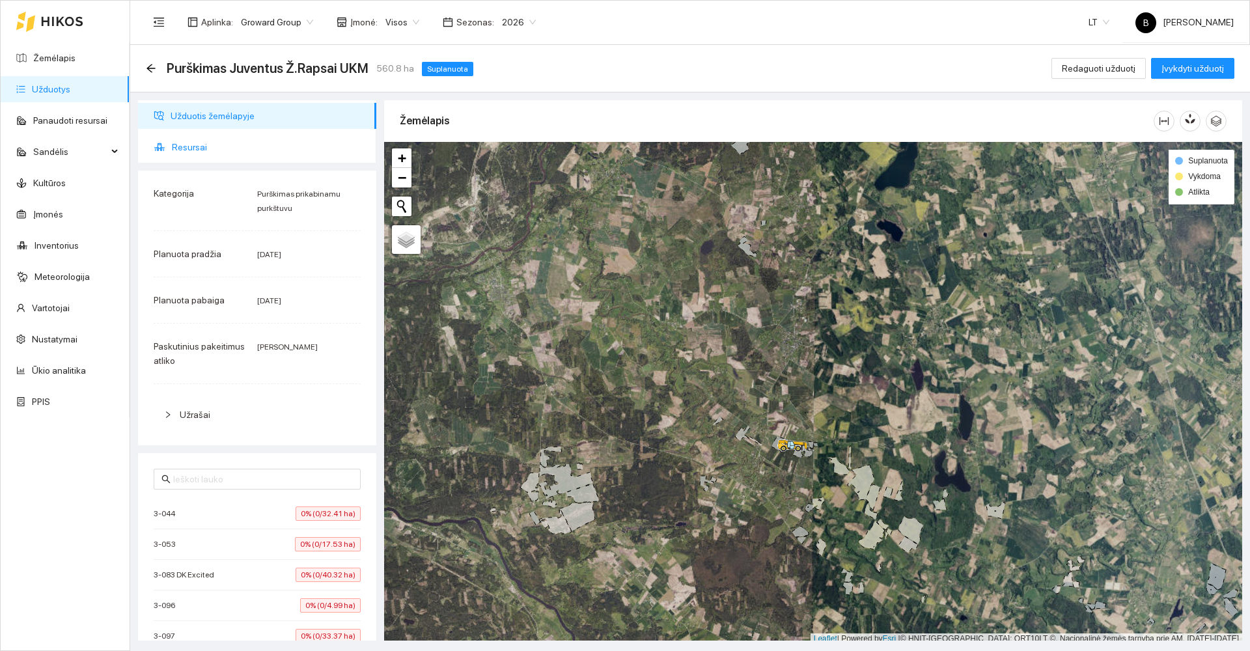
click at [186, 150] on span "Resursai" at bounding box center [269, 147] width 194 height 26
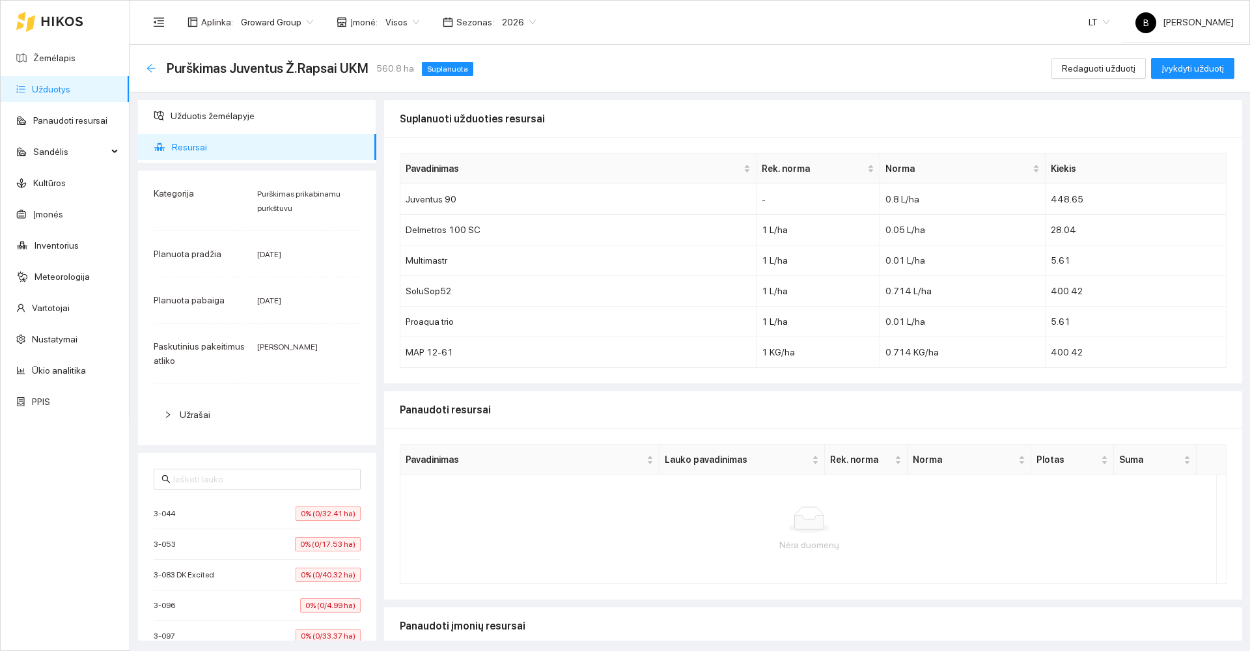
click at [153, 65] on icon "arrow-left" at bounding box center [151, 68] width 10 height 10
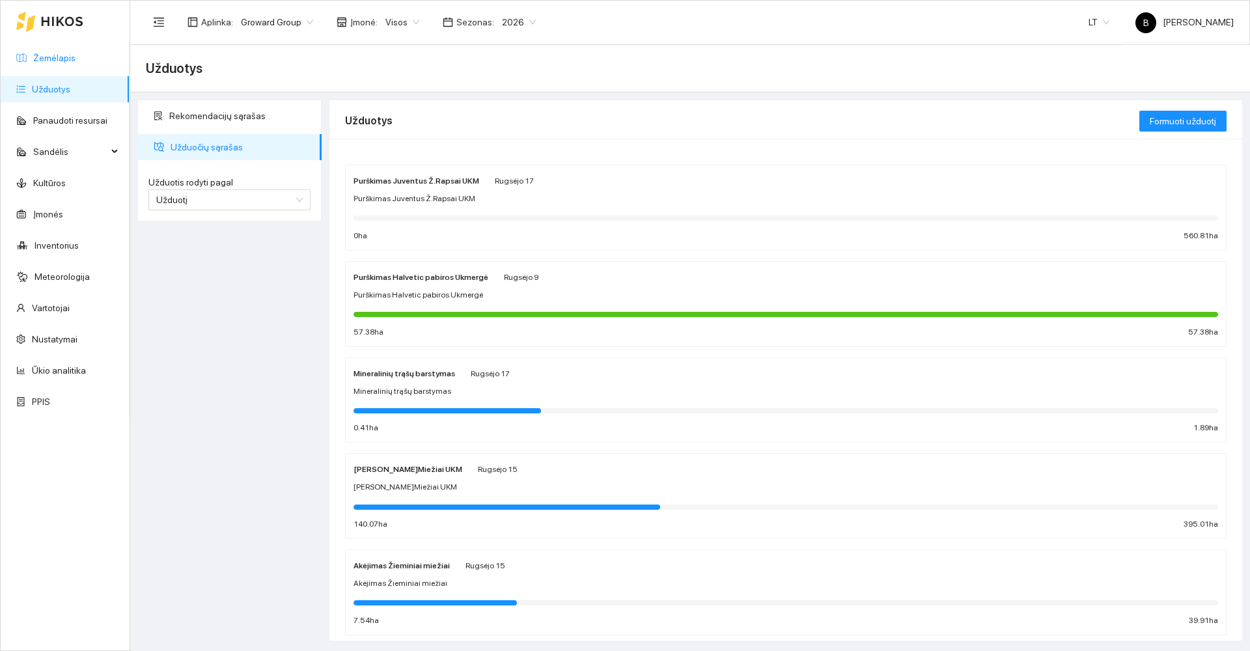
drag, startPoint x: 51, startPoint y: 60, endPoint x: 66, endPoint y: 56, distance: 15.5
click at [51, 59] on link "Žemėlapis" at bounding box center [54, 58] width 42 height 10
